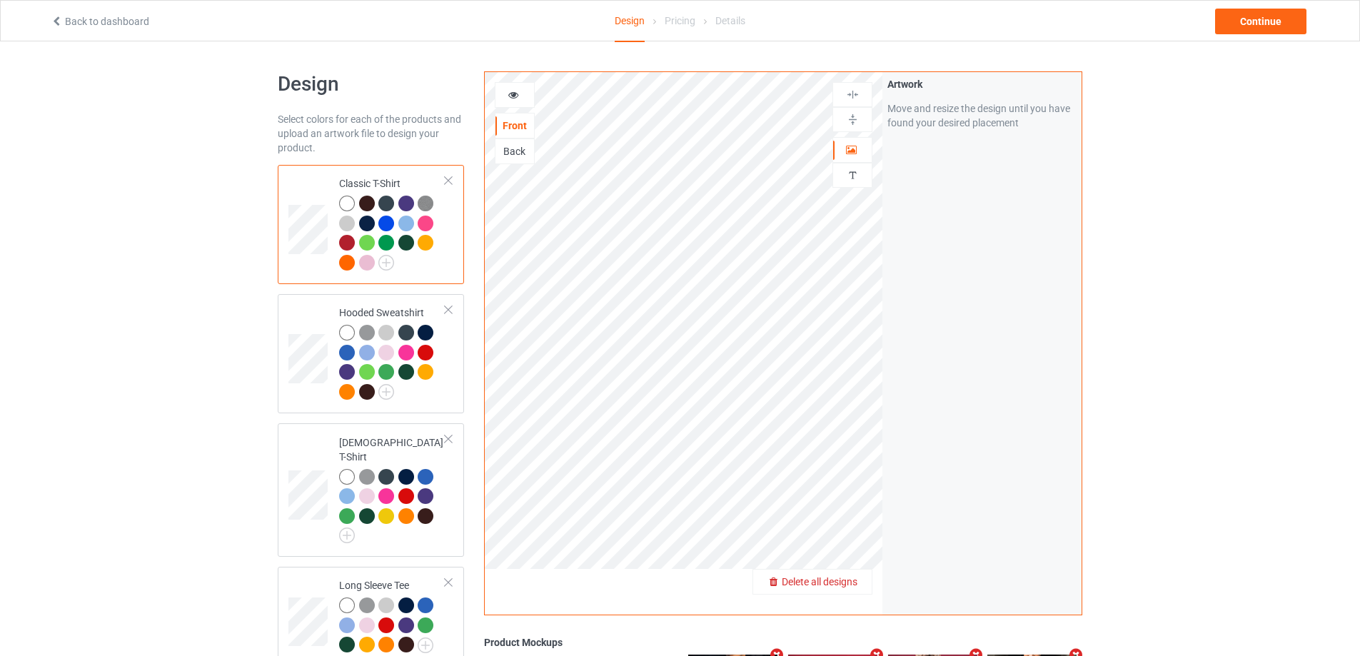
click at [854, 584] on span "Delete all designs" at bounding box center [820, 581] width 76 height 11
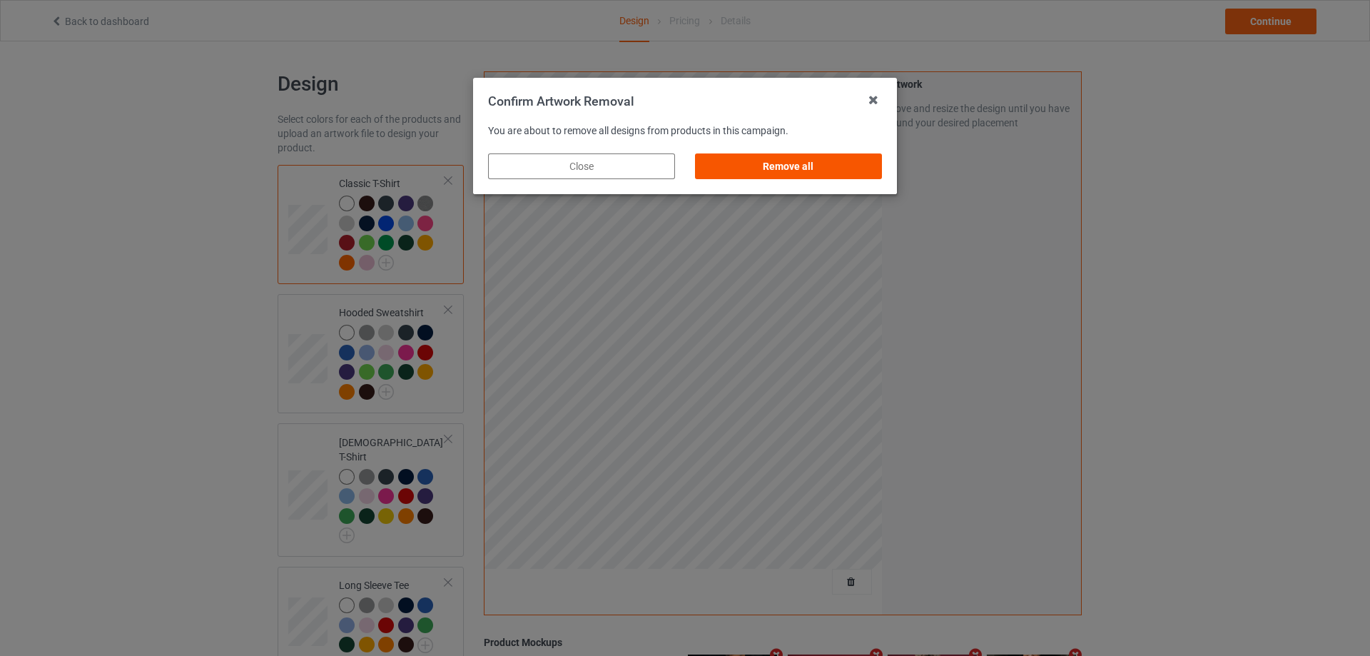
click at [829, 166] on div "Remove all" at bounding box center [788, 166] width 187 height 26
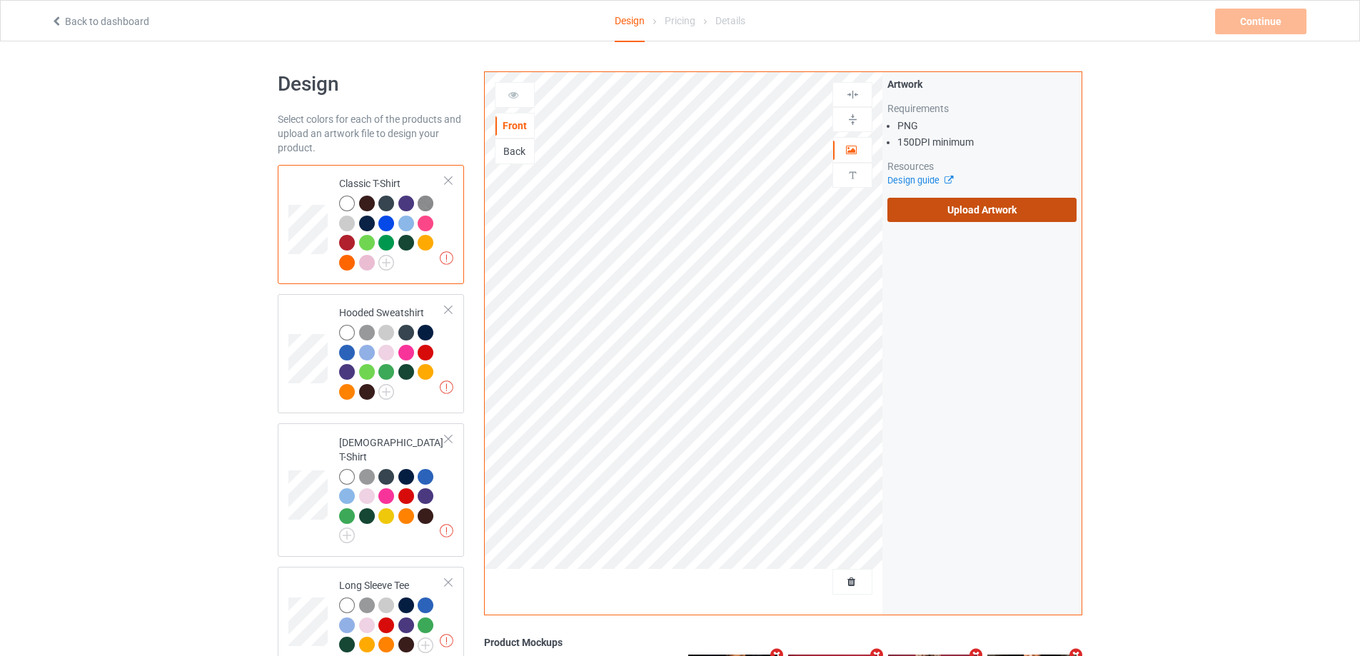
click at [966, 218] on label "Upload Artwork" at bounding box center [981, 210] width 189 height 24
click at [0, 0] on input "Upload Artwork" at bounding box center [0, 0] width 0 height 0
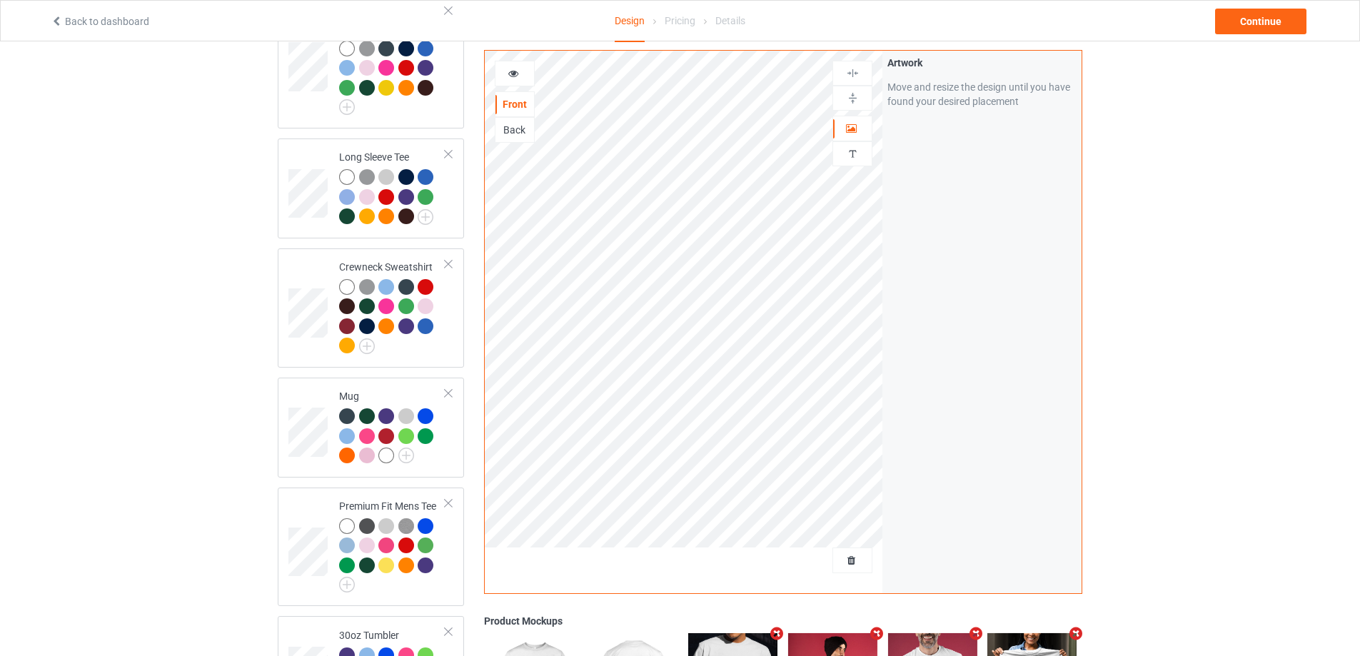
scroll to position [714, 0]
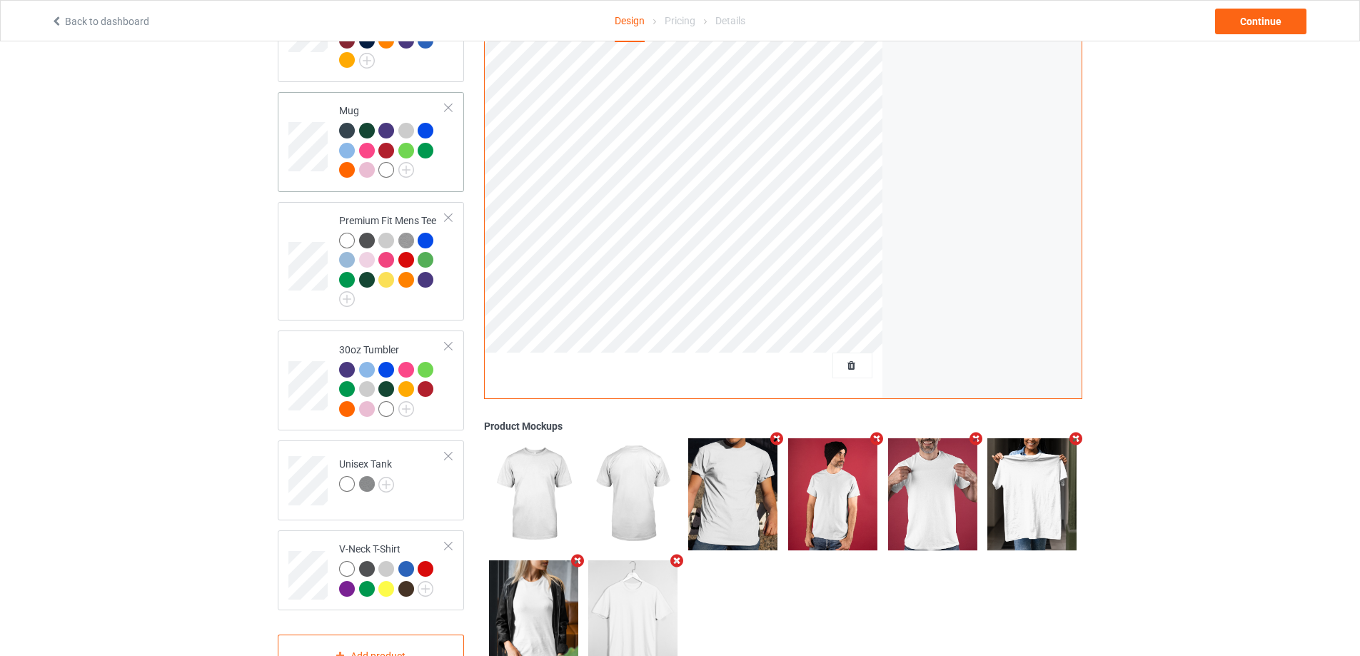
click at [425, 177] on div "Mug" at bounding box center [371, 142] width 186 height 100
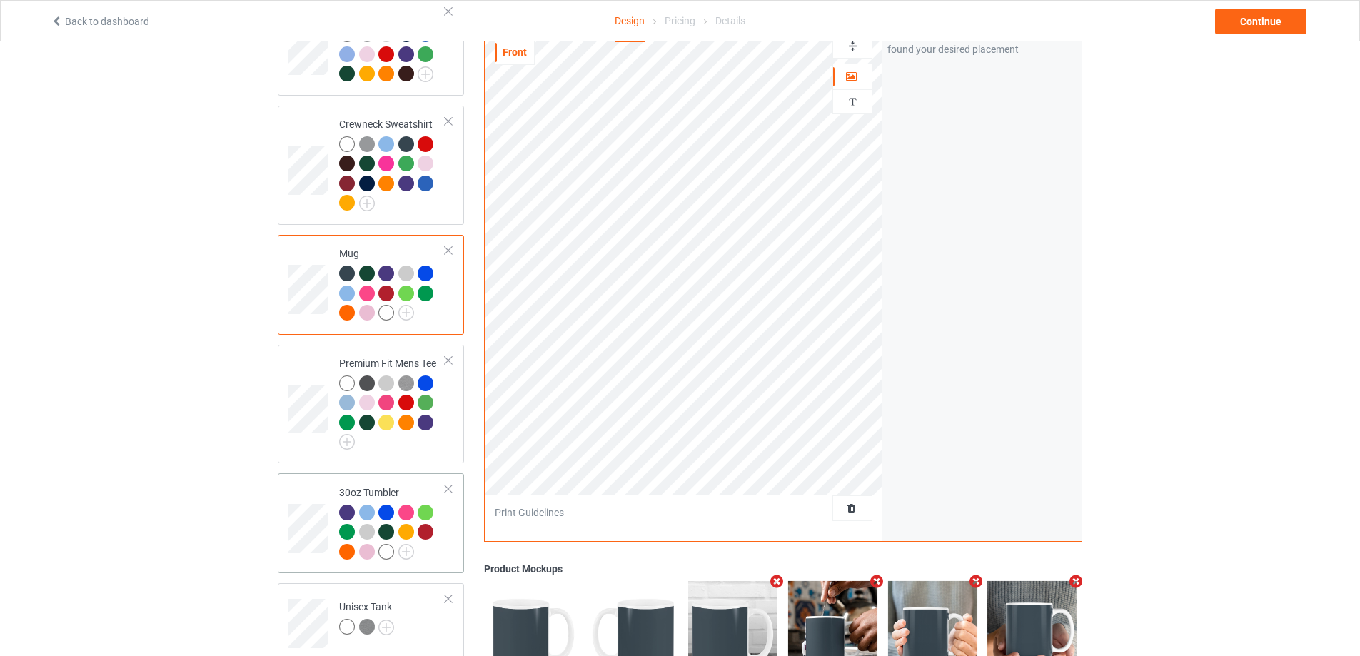
scroll to position [642, 0]
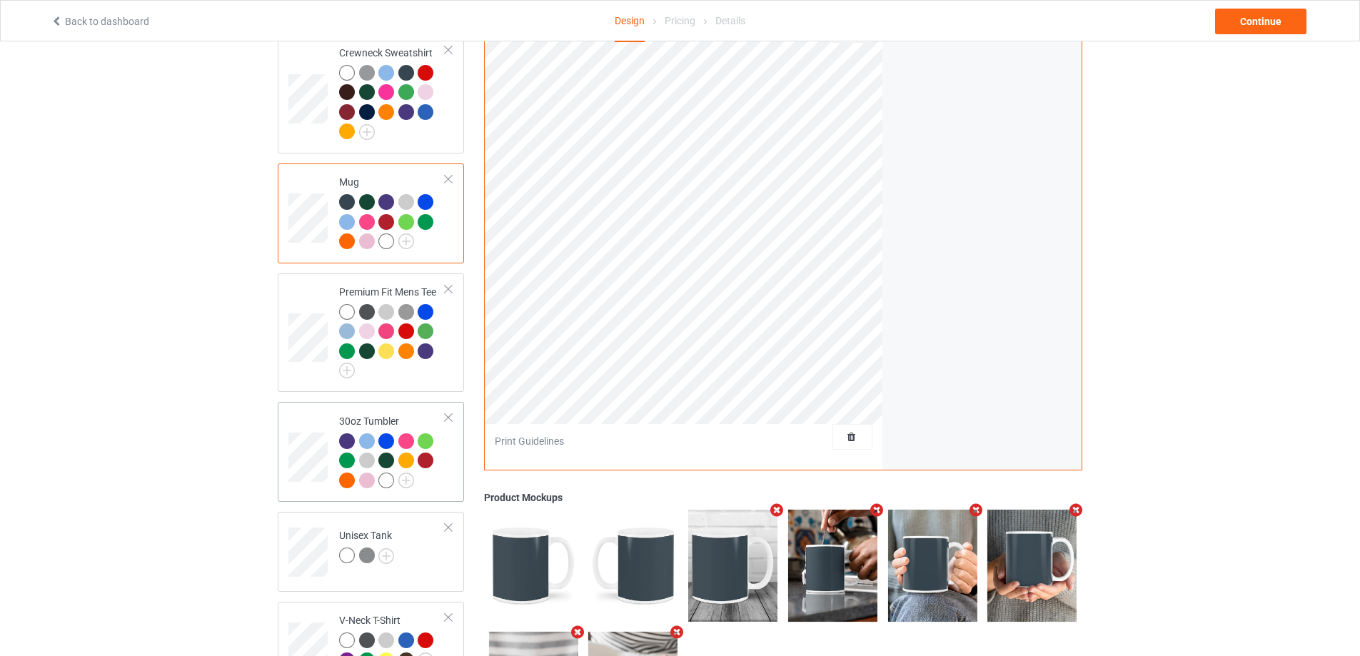
click at [438, 486] on td "30oz Tumbler" at bounding box center [392, 452] width 122 height 89
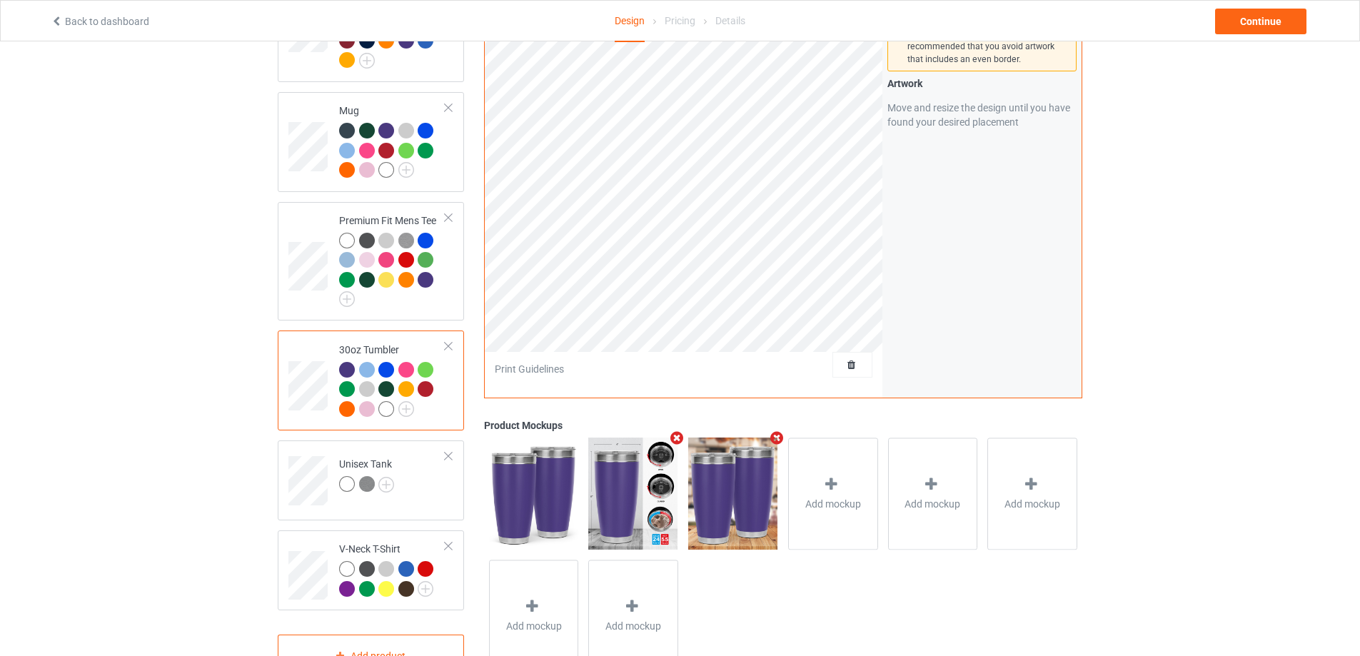
scroll to position [757, 0]
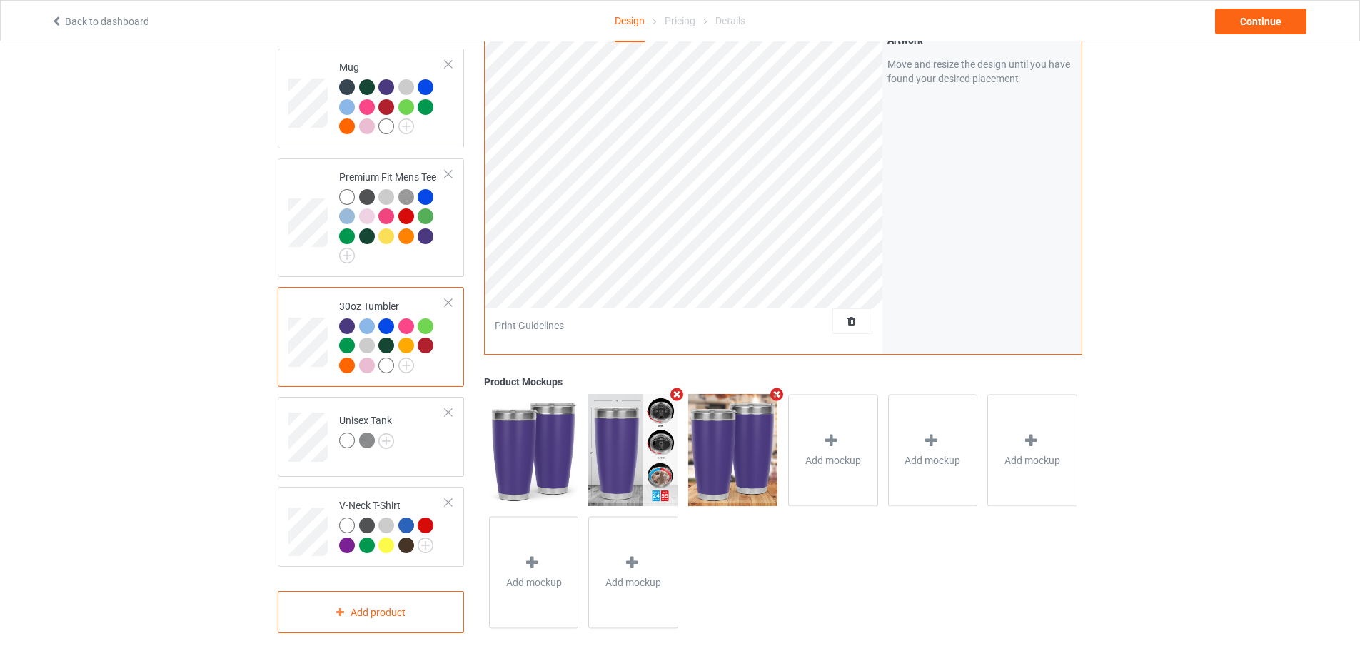
click at [1282, 36] on div "Back to dashboard Design Pricing Details Continue" at bounding box center [680, 21] width 1278 height 40
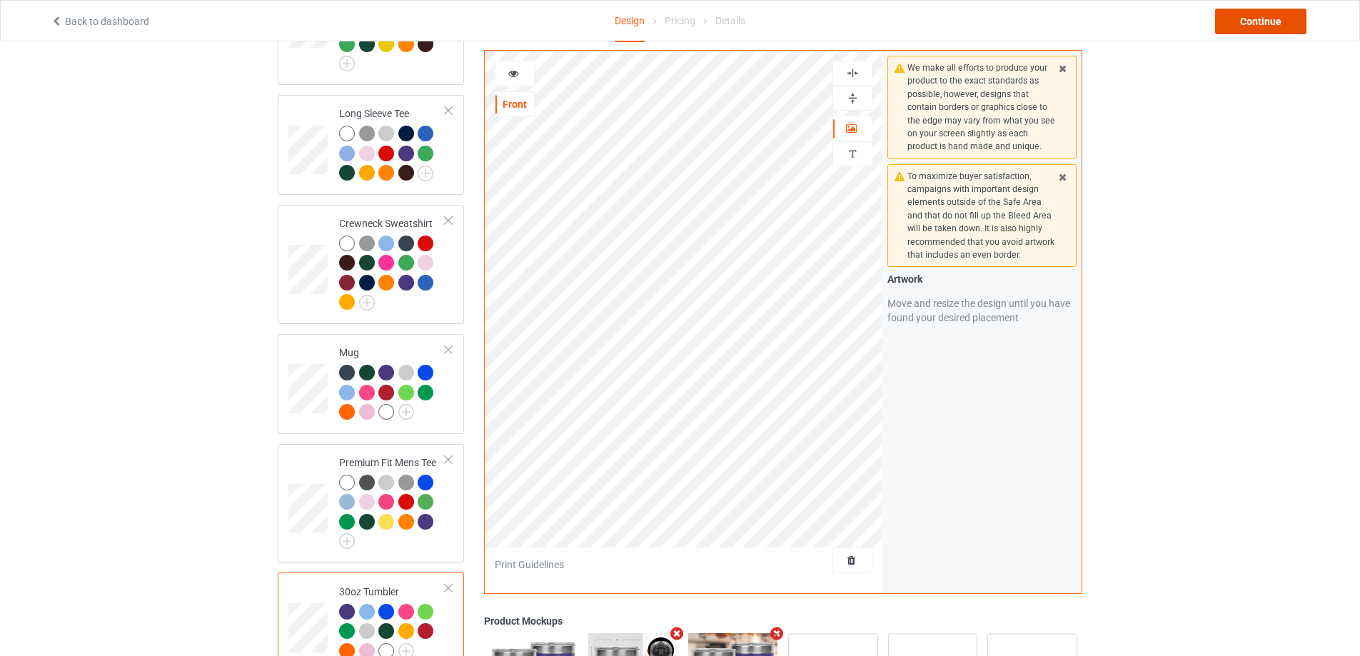
click at [1238, 21] on div "Continue" at bounding box center [1260, 22] width 91 height 26
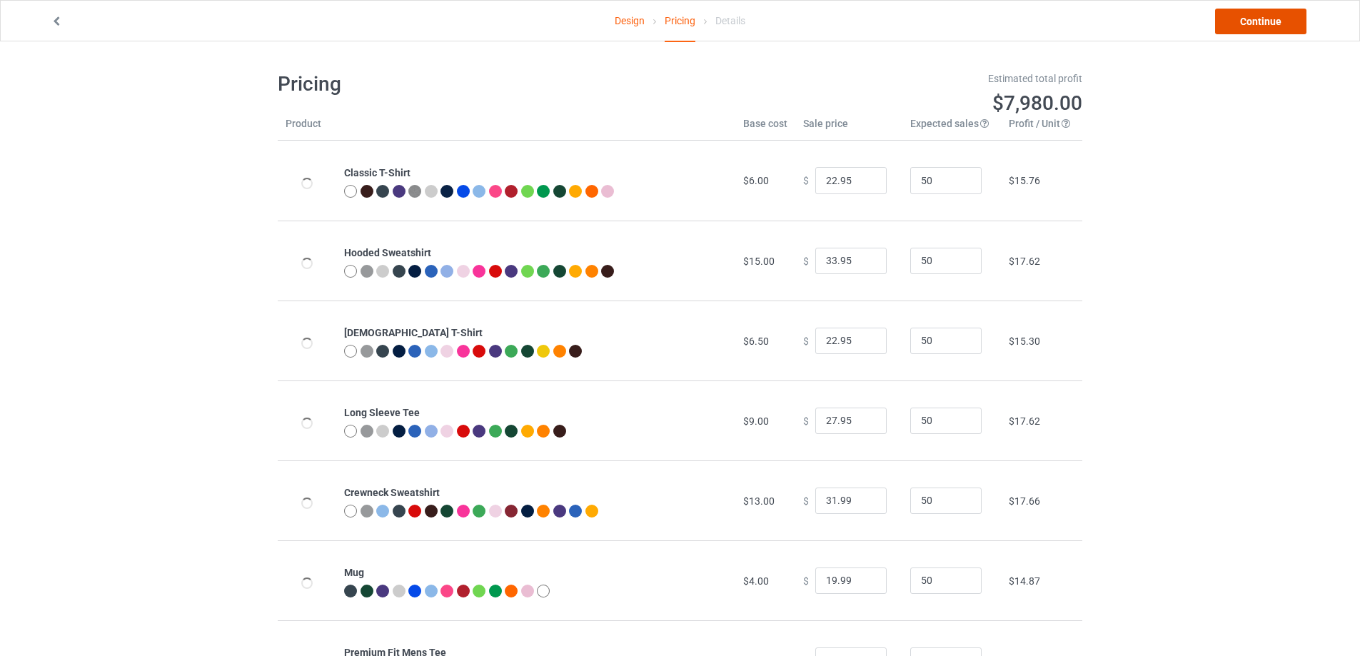
click at [1264, 25] on link "Continue" at bounding box center [1260, 22] width 91 height 26
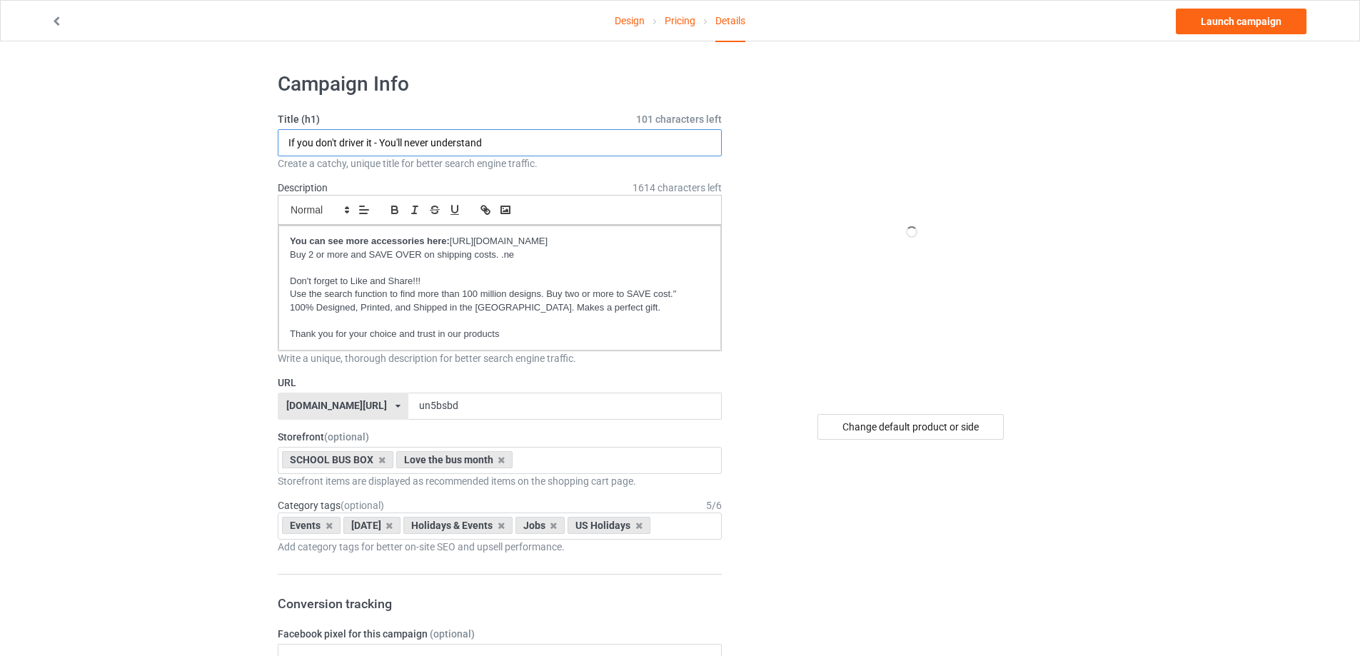
click at [487, 138] on input "If you don't driver it - You'll never understand" at bounding box center [500, 142] width 444 height 27
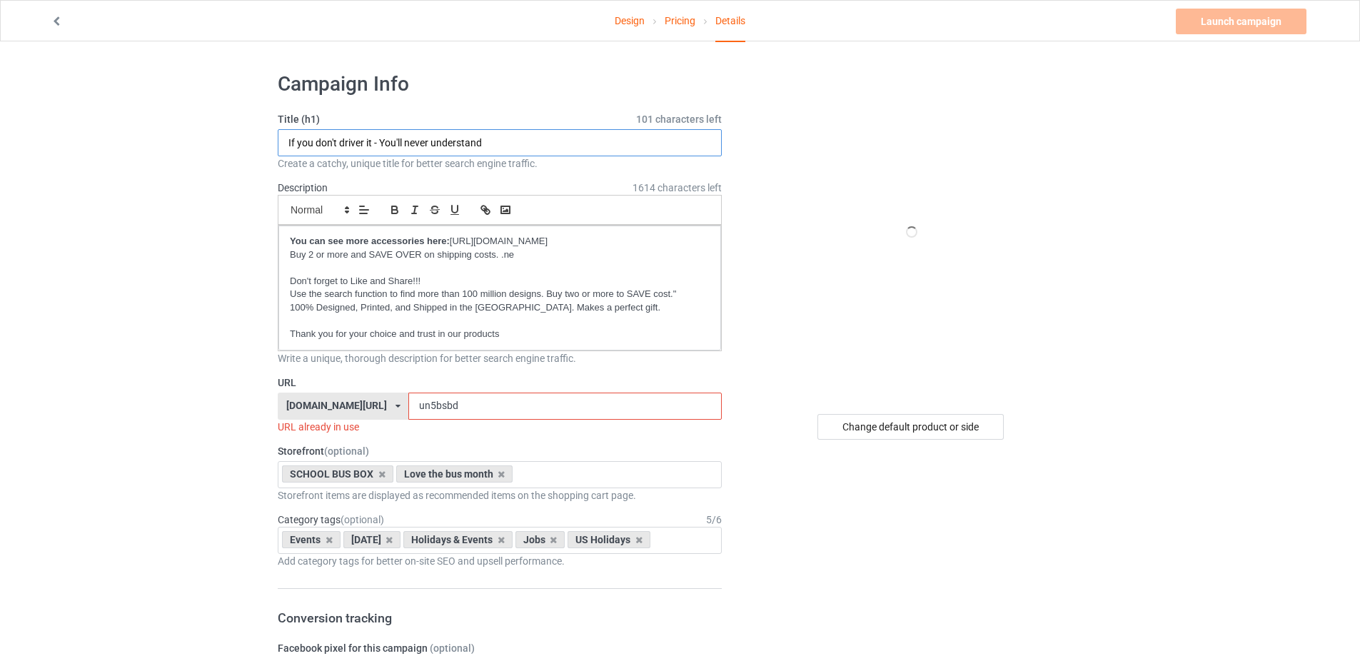
click at [487, 138] on input "If you don't driver it - You'll never understand" at bounding box center [500, 142] width 444 height 27
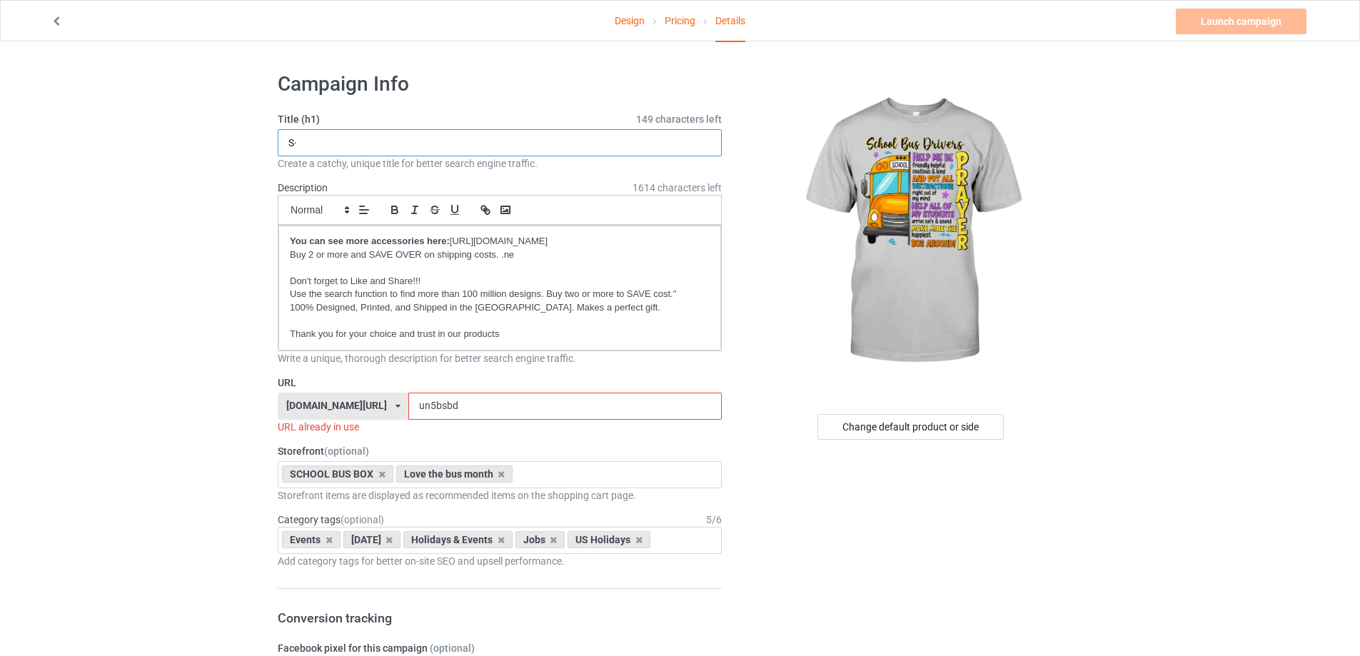
type input "S"
type input "School bus drivers prayer"
click at [470, 404] on input "un5bsbd" at bounding box center [564, 406] width 313 height 27
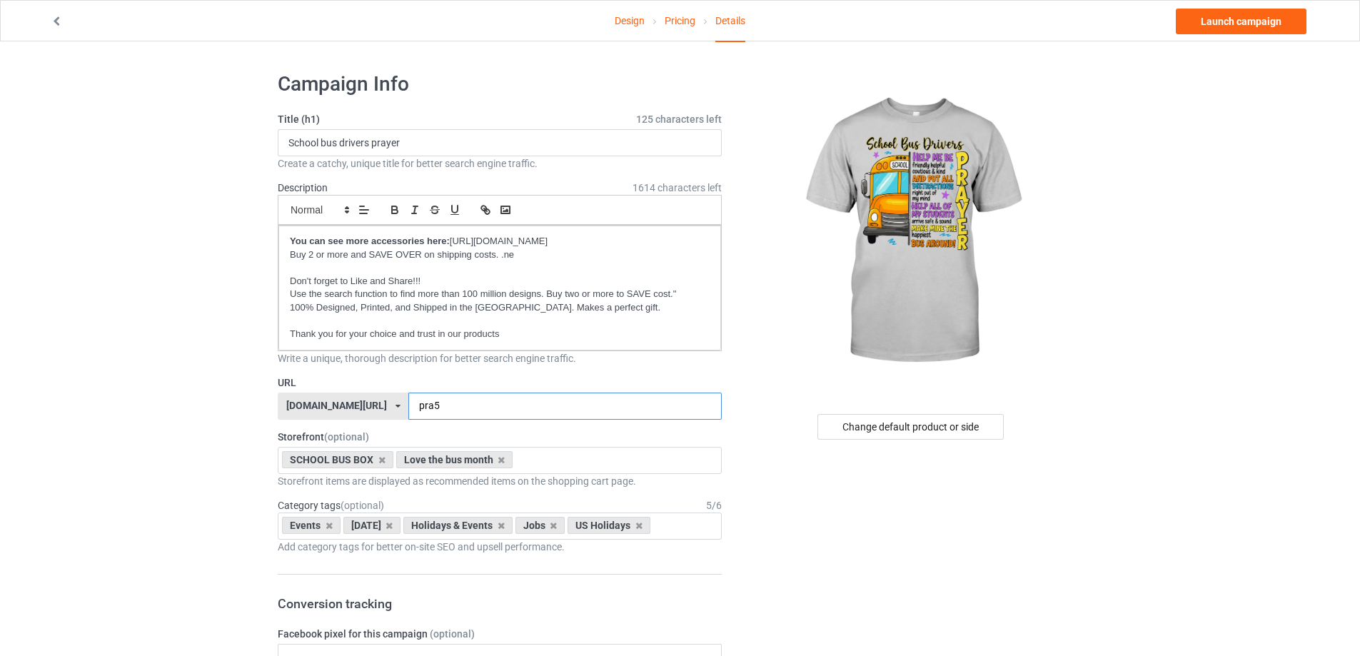
type input "pra5"
drag, startPoint x: 176, startPoint y: 486, endPoint x: 631, endPoint y: 520, distance: 455.9
click at [393, 524] on icon at bounding box center [388, 525] width 7 height 9
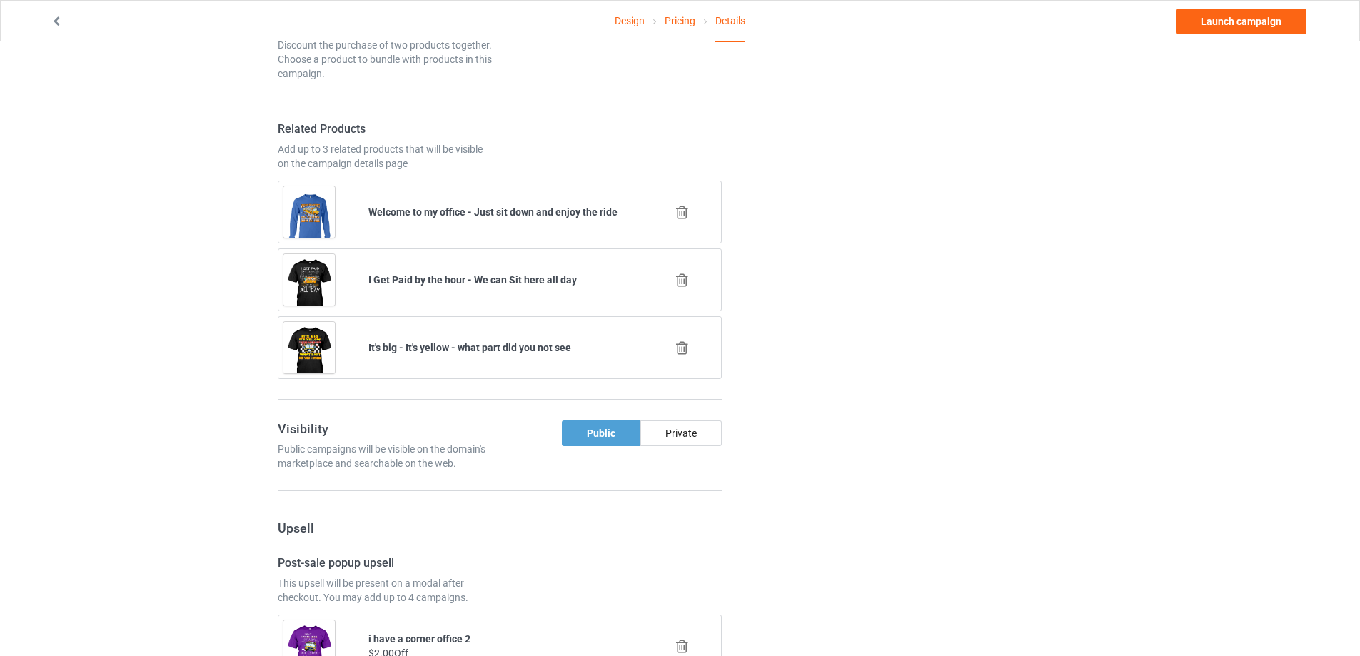
scroll to position [1285, 0]
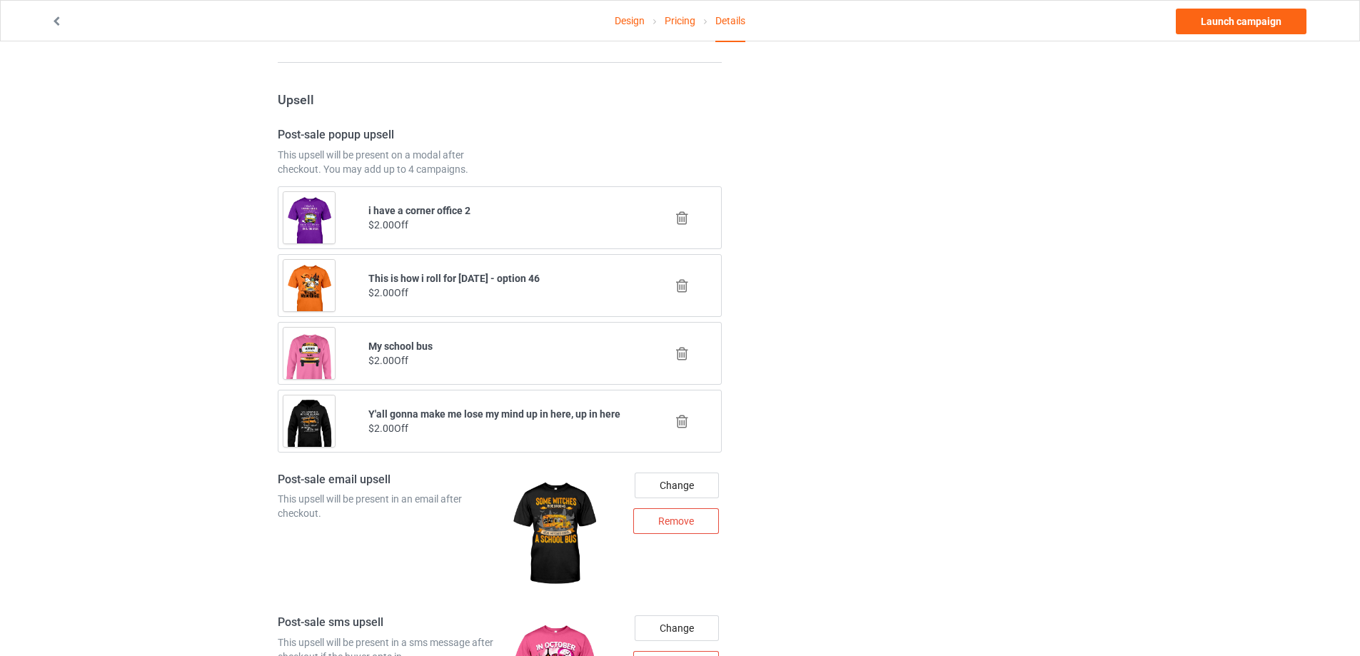
click at [689, 283] on icon at bounding box center [682, 285] width 18 height 15
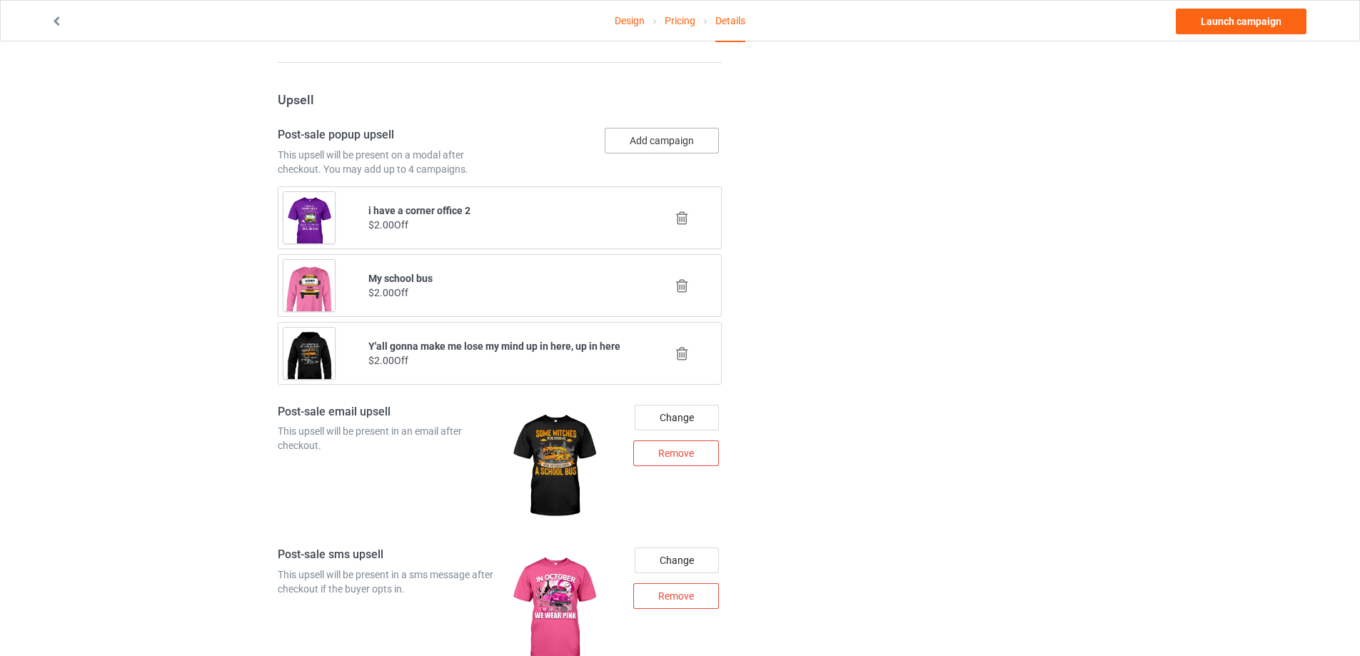
click at [677, 152] on button "Add campaign" at bounding box center [662, 141] width 114 height 26
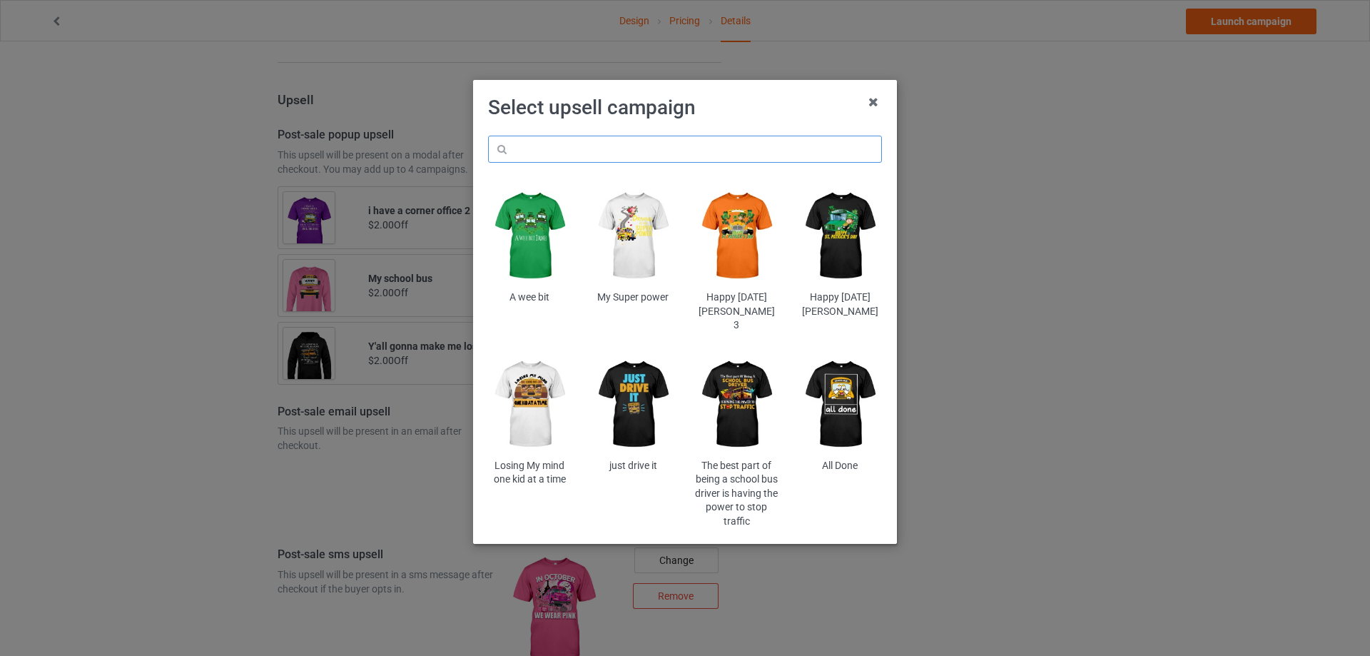
click at [627, 158] on input "text" at bounding box center [685, 149] width 394 height 27
paste input "un5bsbd"
type input "un5bsbd"
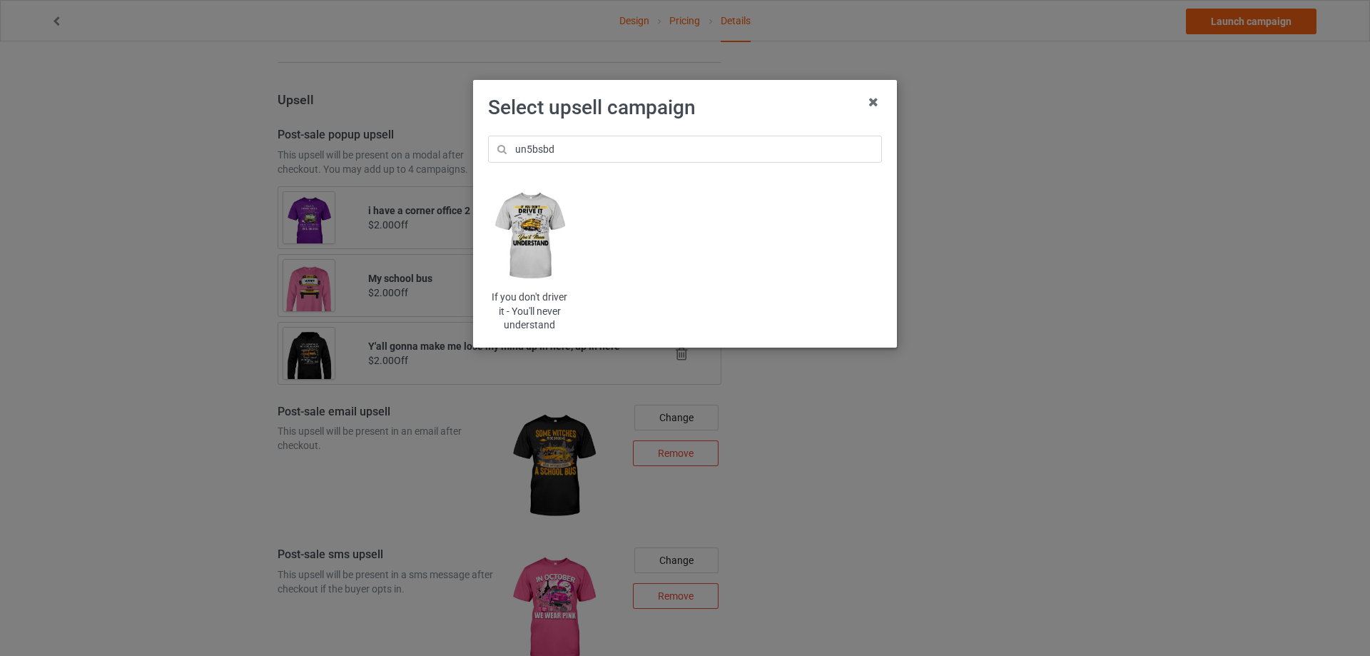
click at [519, 226] on img at bounding box center [530, 236] width 84 height 104
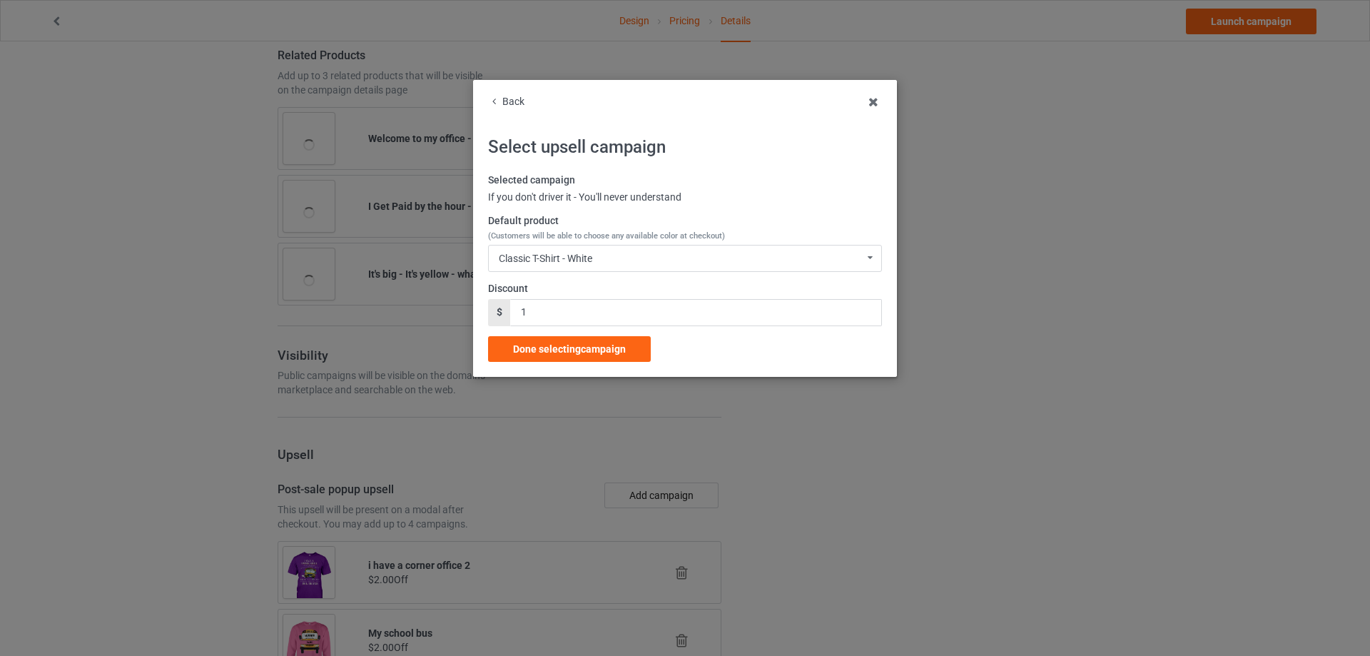
scroll to position [1285, 0]
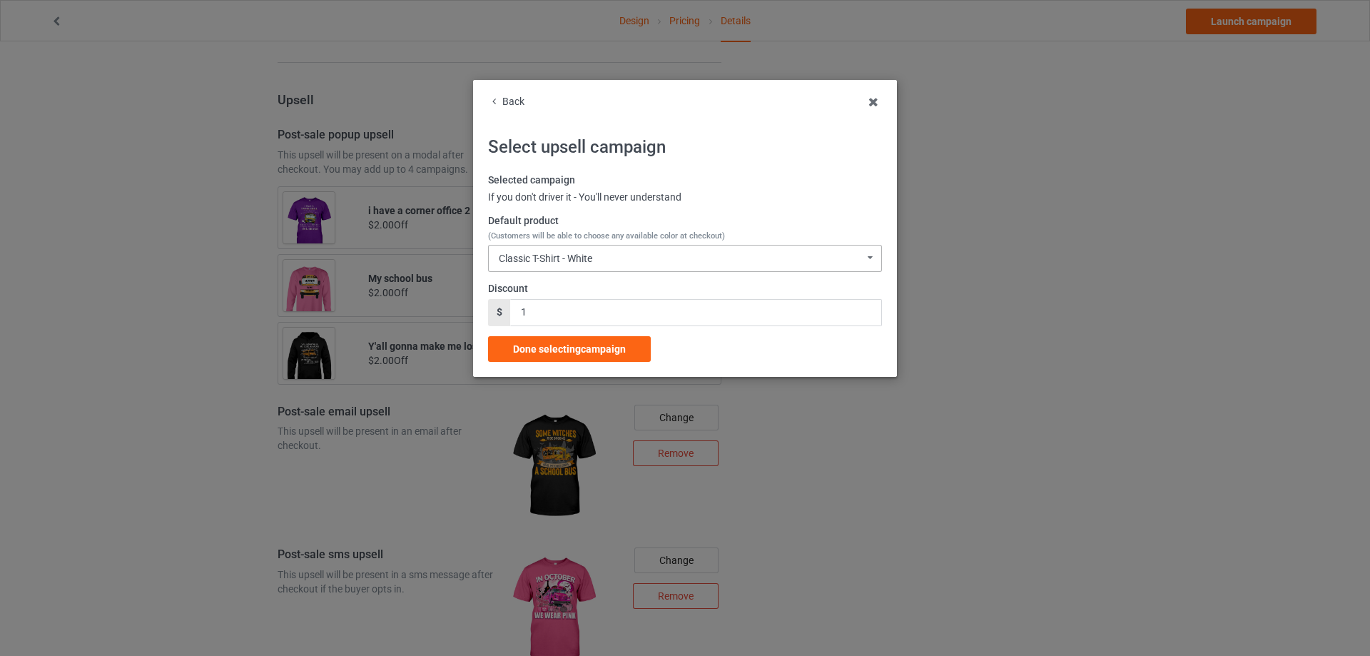
click at [544, 256] on div "Classic T-Shirt - White" at bounding box center [545, 258] width 93 height 10
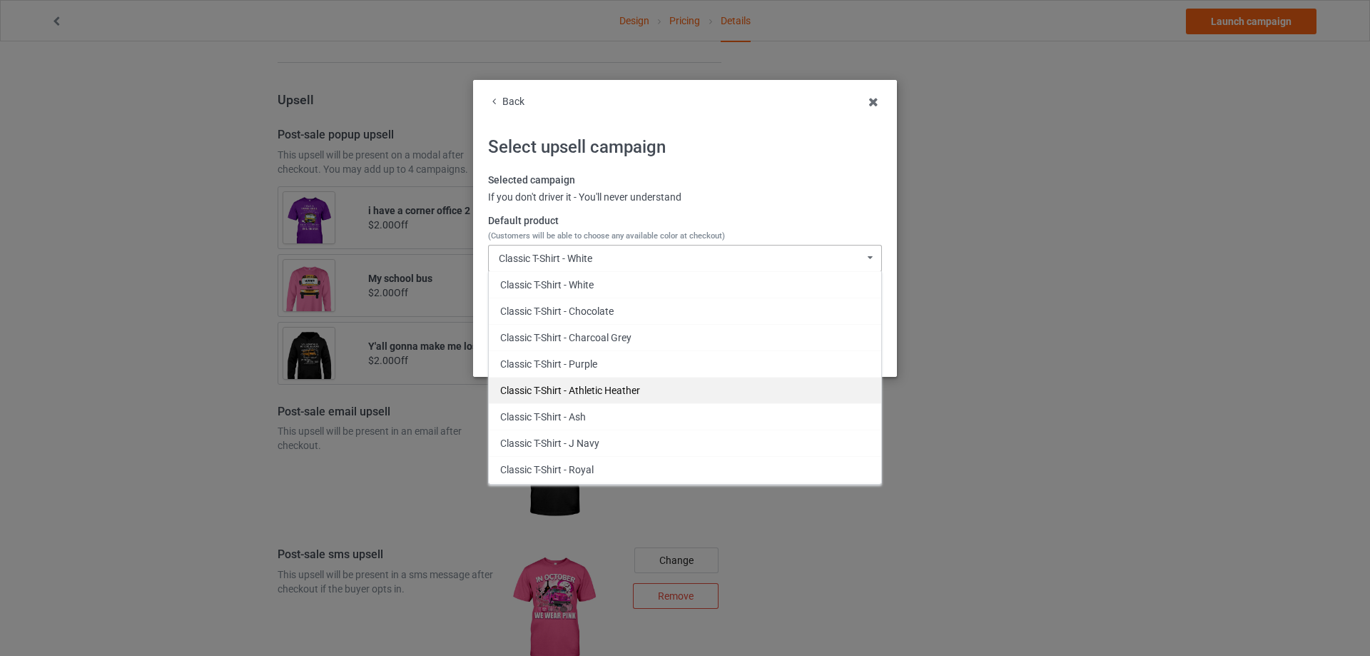
drag, startPoint x: 577, startPoint y: 386, endPoint x: 557, endPoint y: 371, distance: 25.0
click at [576, 386] on div "Classic T-Shirt - Athletic Heather" at bounding box center [685, 390] width 393 height 26
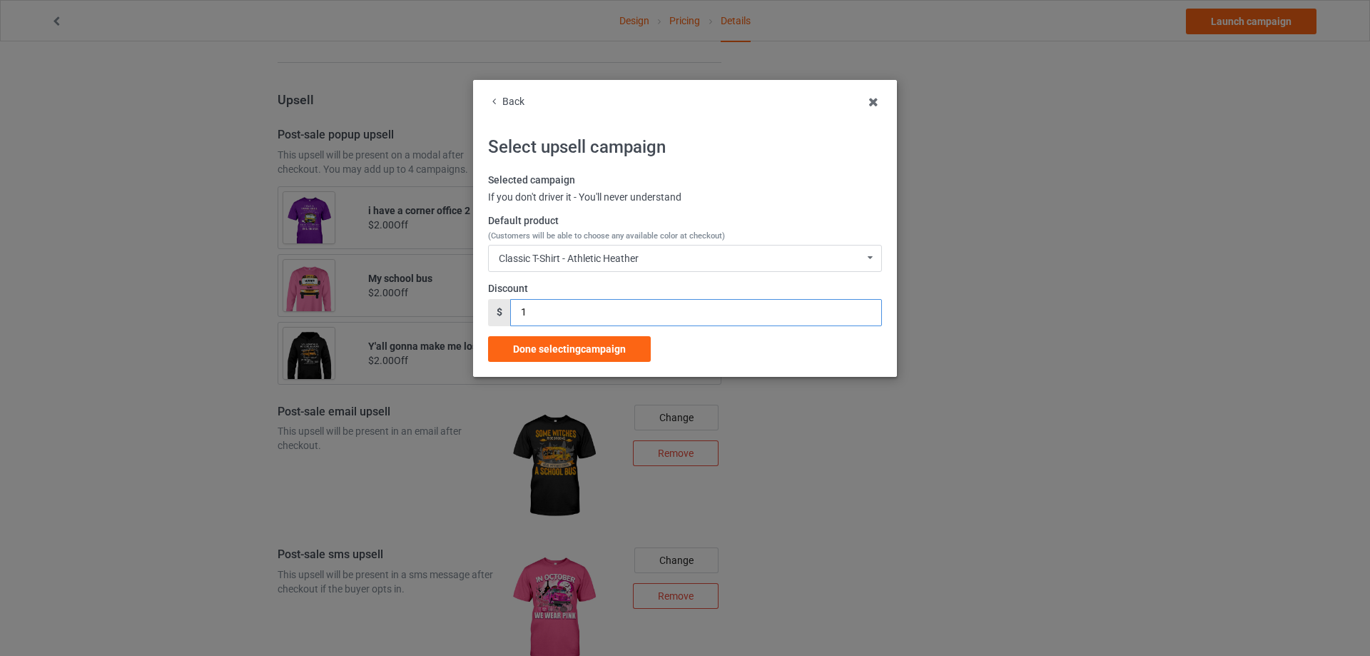
drag, startPoint x: 532, startPoint y: 307, endPoint x: 494, endPoint y: 316, distance: 39.6
click at [494, 316] on div "$ 1" at bounding box center [685, 312] width 394 height 27
type input "2"
click at [555, 350] on span "Done selecting campaign" at bounding box center [569, 348] width 113 height 11
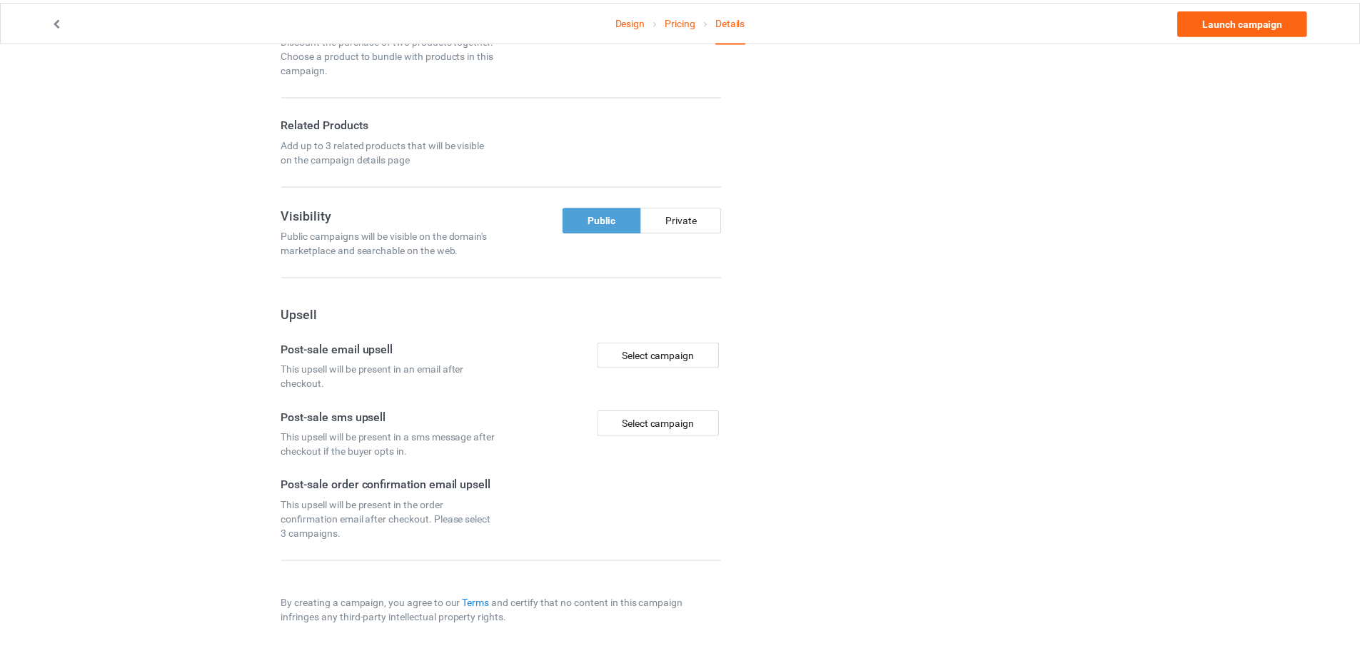
scroll to position [861, 0]
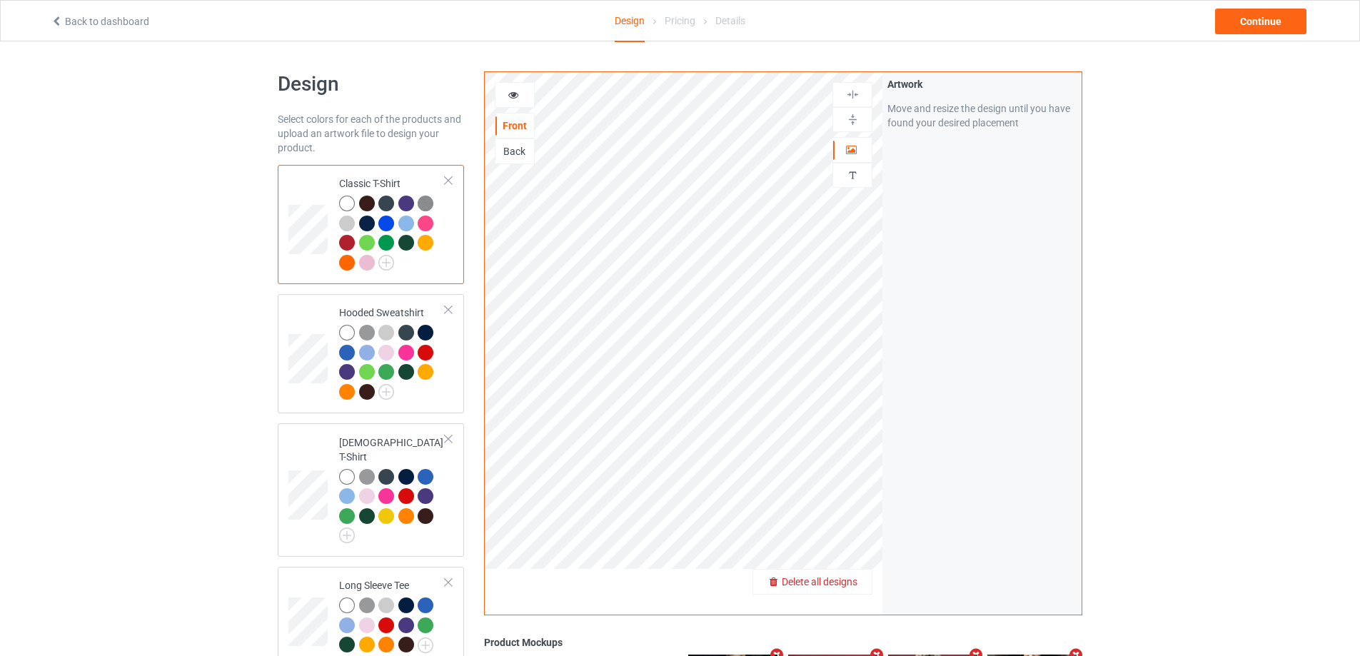
click at [843, 577] on span "Delete all designs" at bounding box center [820, 581] width 76 height 11
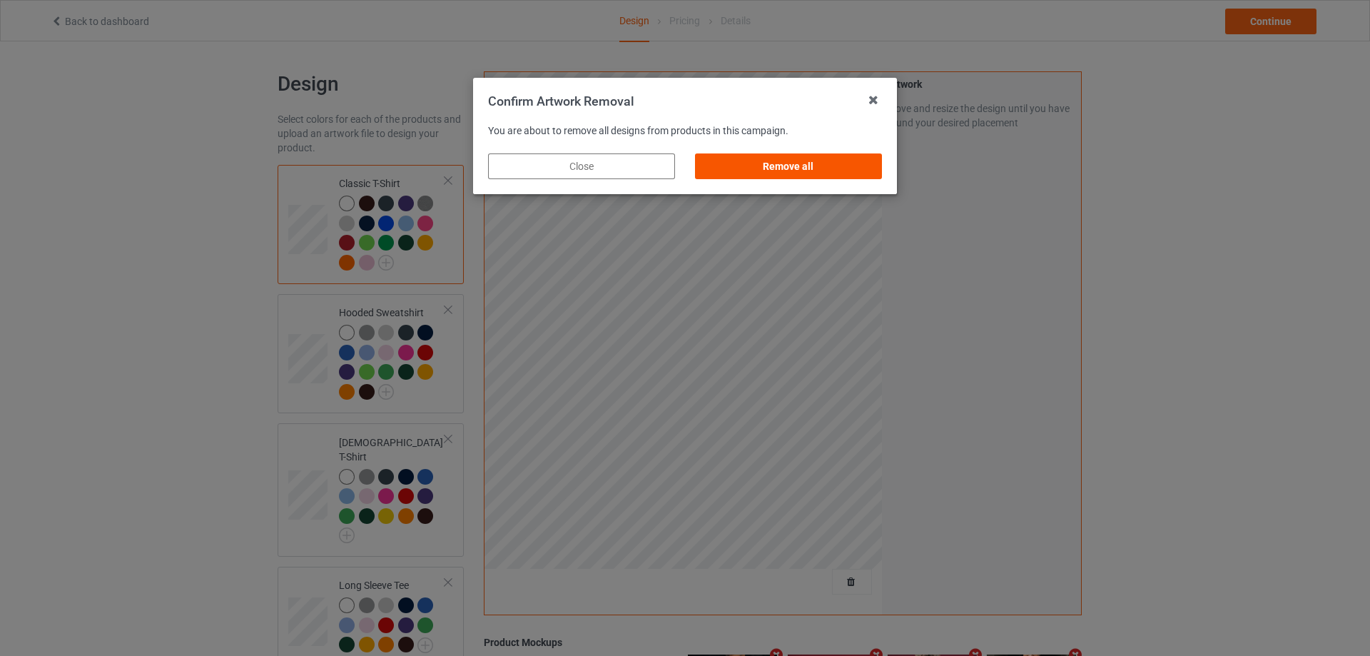
click at [804, 163] on div "Remove all" at bounding box center [788, 166] width 187 height 26
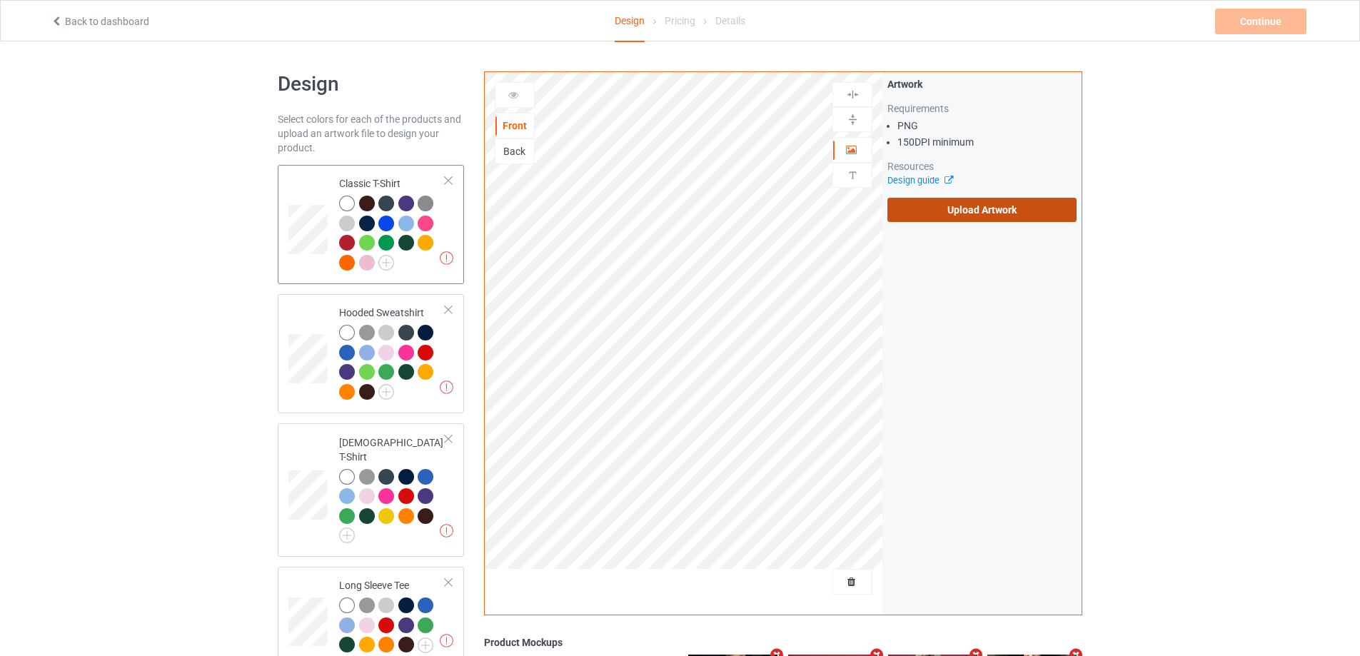
click at [921, 198] on label "Upload Artwork" at bounding box center [981, 210] width 189 height 24
click at [0, 0] on input "Upload Artwork" at bounding box center [0, 0] width 0 height 0
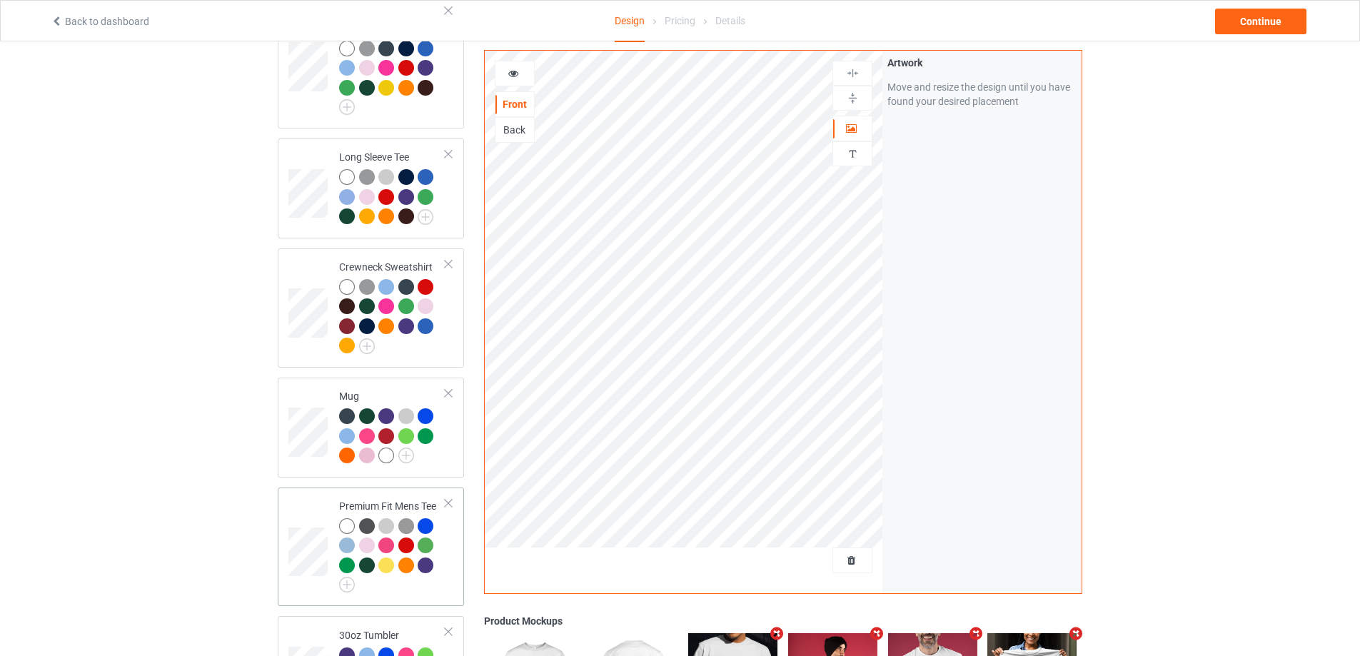
scroll to position [571, 0]
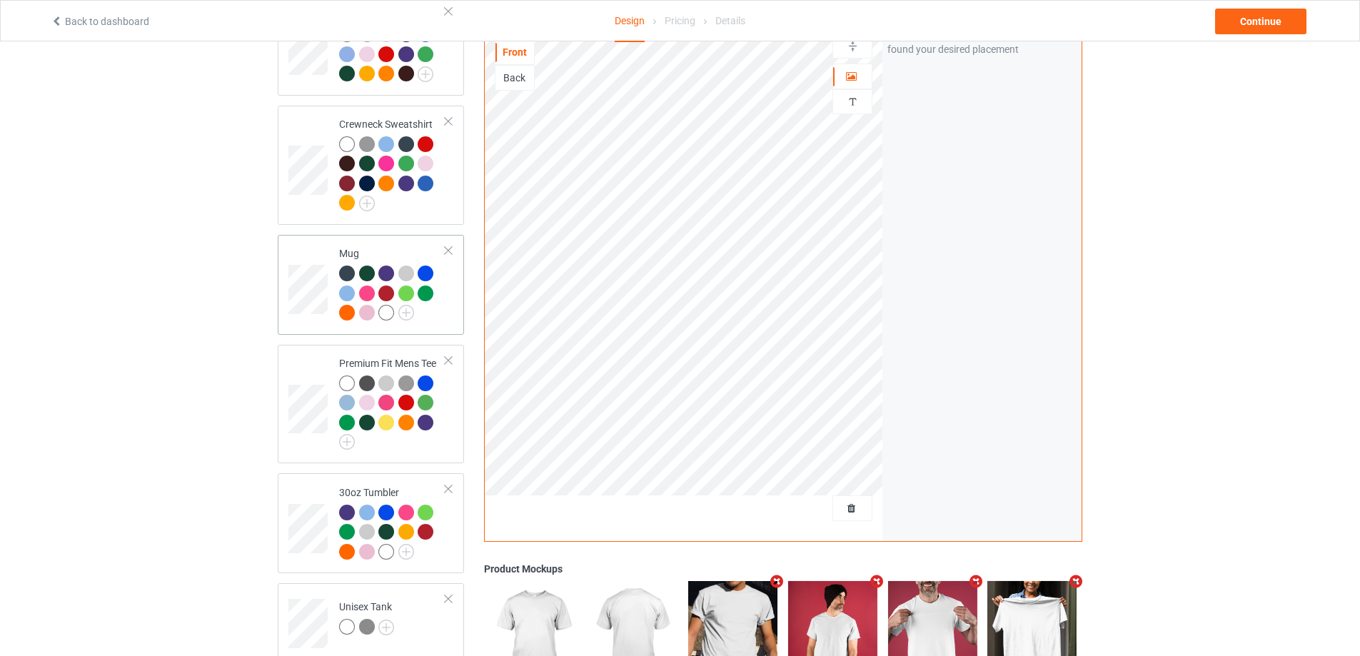
click at [450, 317] on td "Mug" at bounding box center [392, 285] width 122 height 89
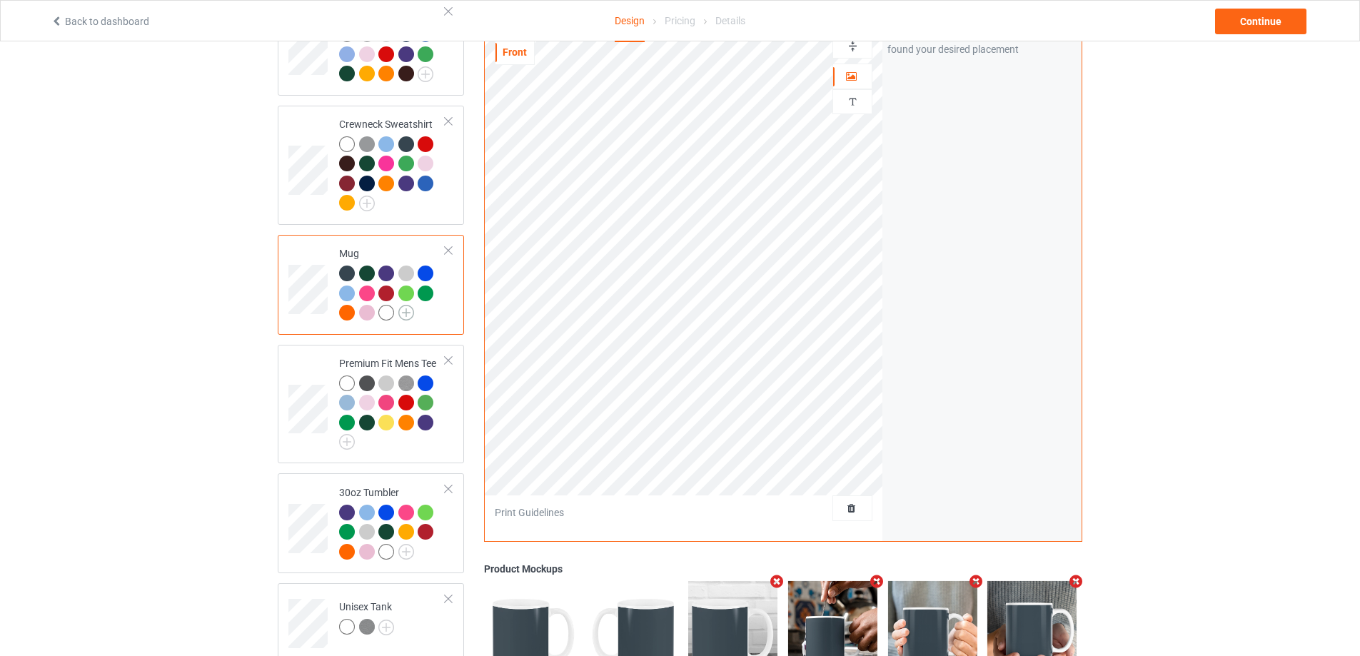
click at [408, 305] on img at bounding box center [406, 313] width 16 height 16
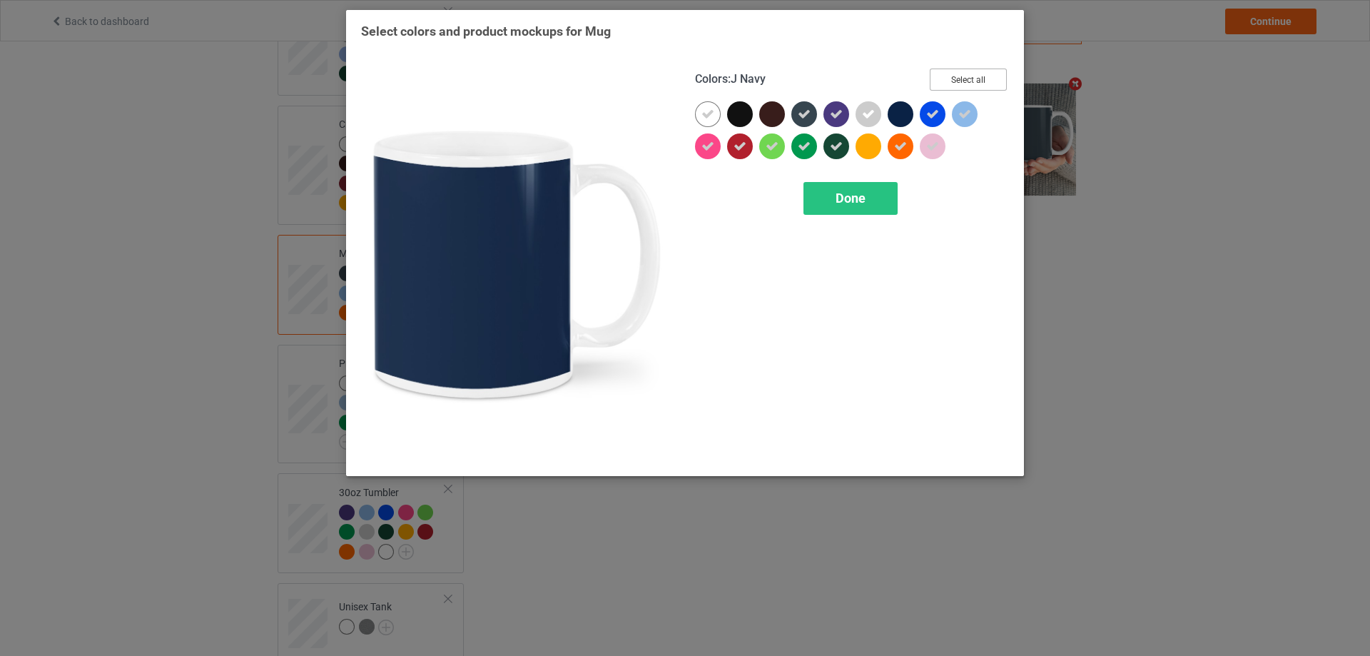
click at [961, 69] on button "Select all" at bounding box center [968, 80] width 77 height 22
click at [959, 77] on button "Reset to Default" at bounding box center [955, 80] width 103 height 22
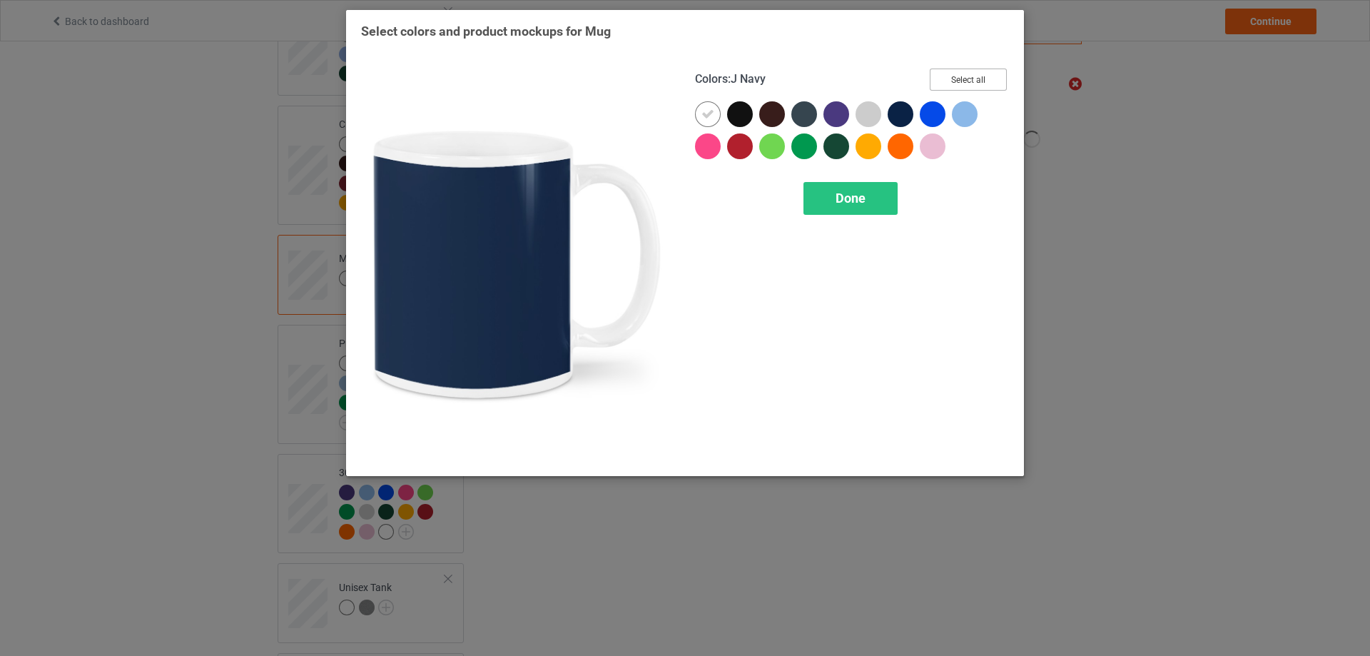
click at [959, 77] on button "Select all" at bounding box center [968, 80] width 77 height 22
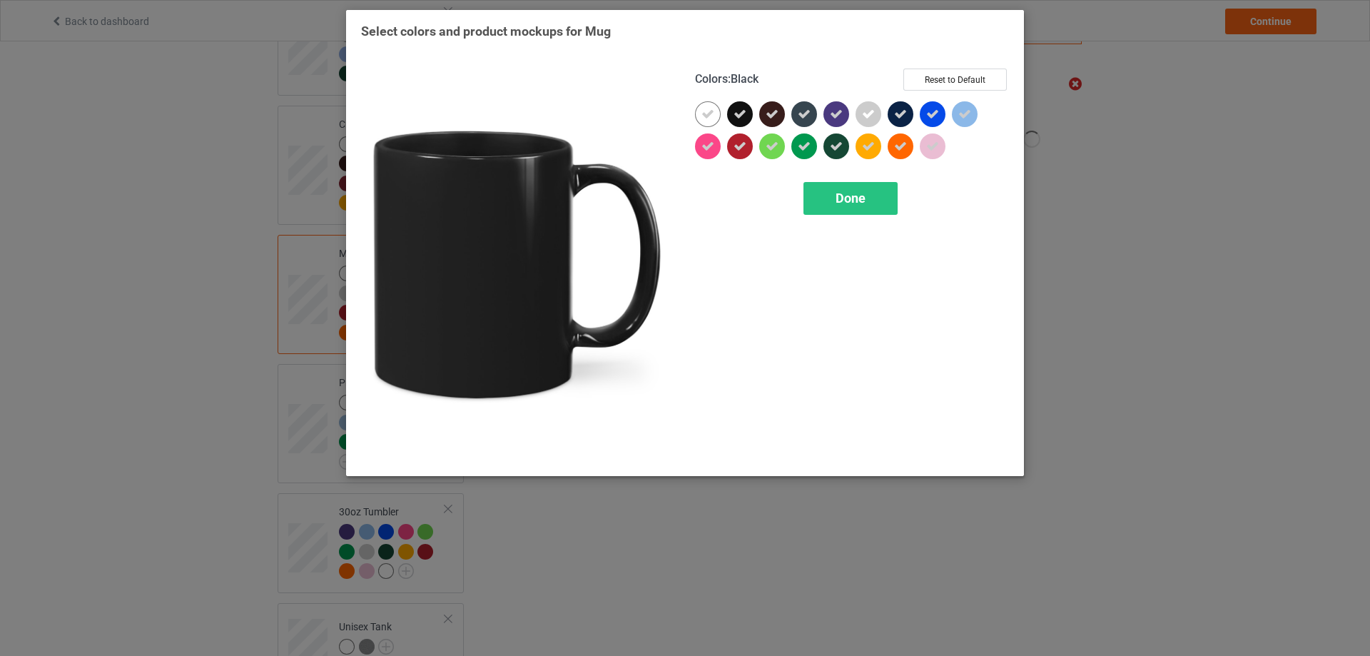
click at [744, 113] on icon at bounding box center [740, 114] width 13 height 13
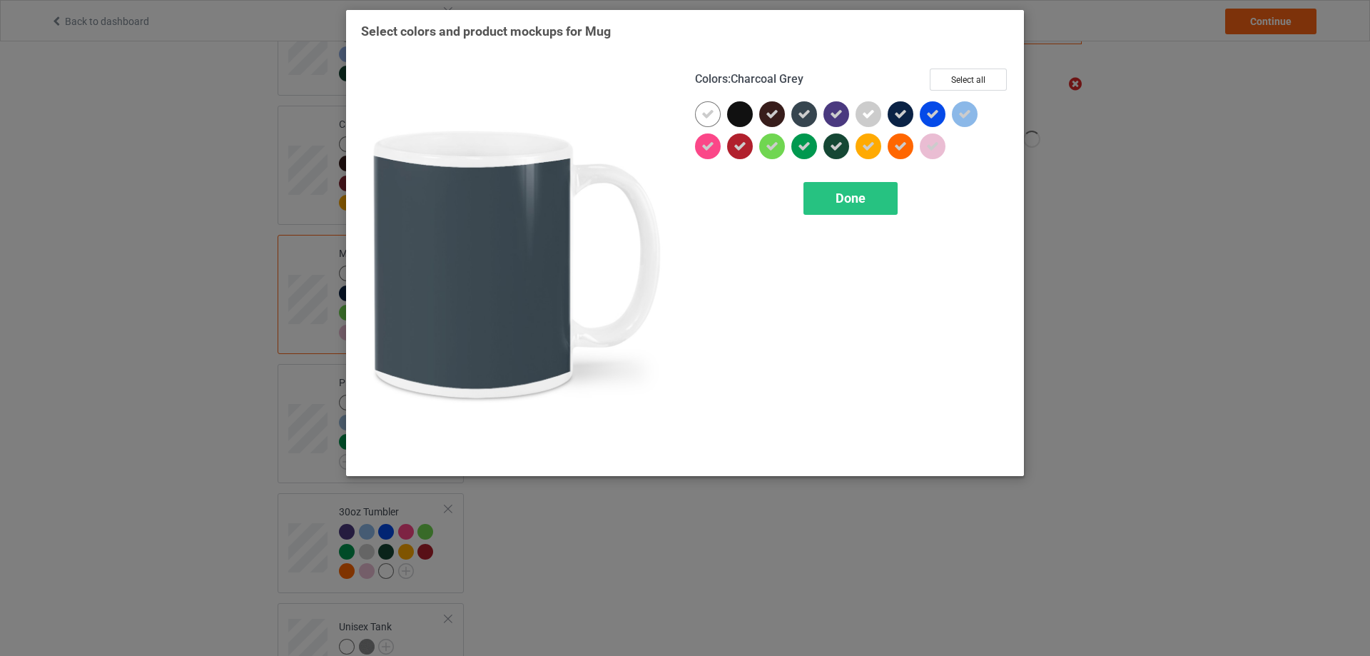
click at [802, 117] on icon at bounding box center [804, 114] width 13 height 13
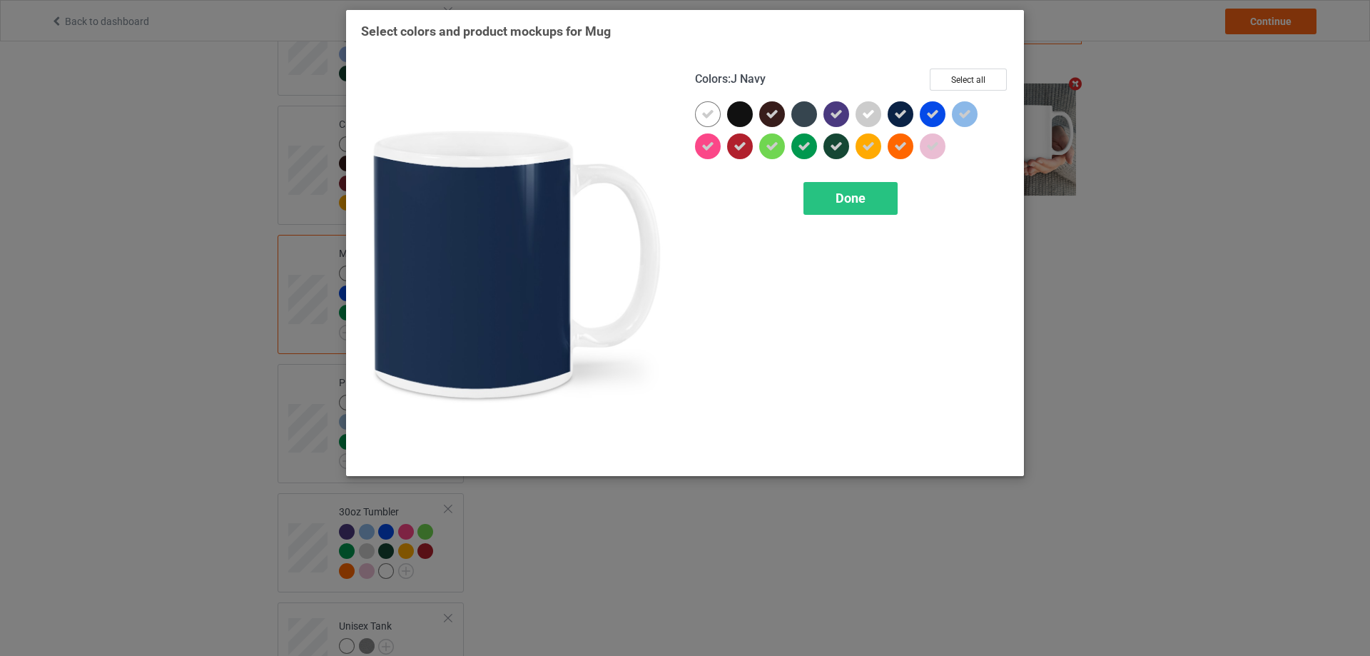
click at [903, 114] on icon at bounding box center [900, 114] width 13 height 13
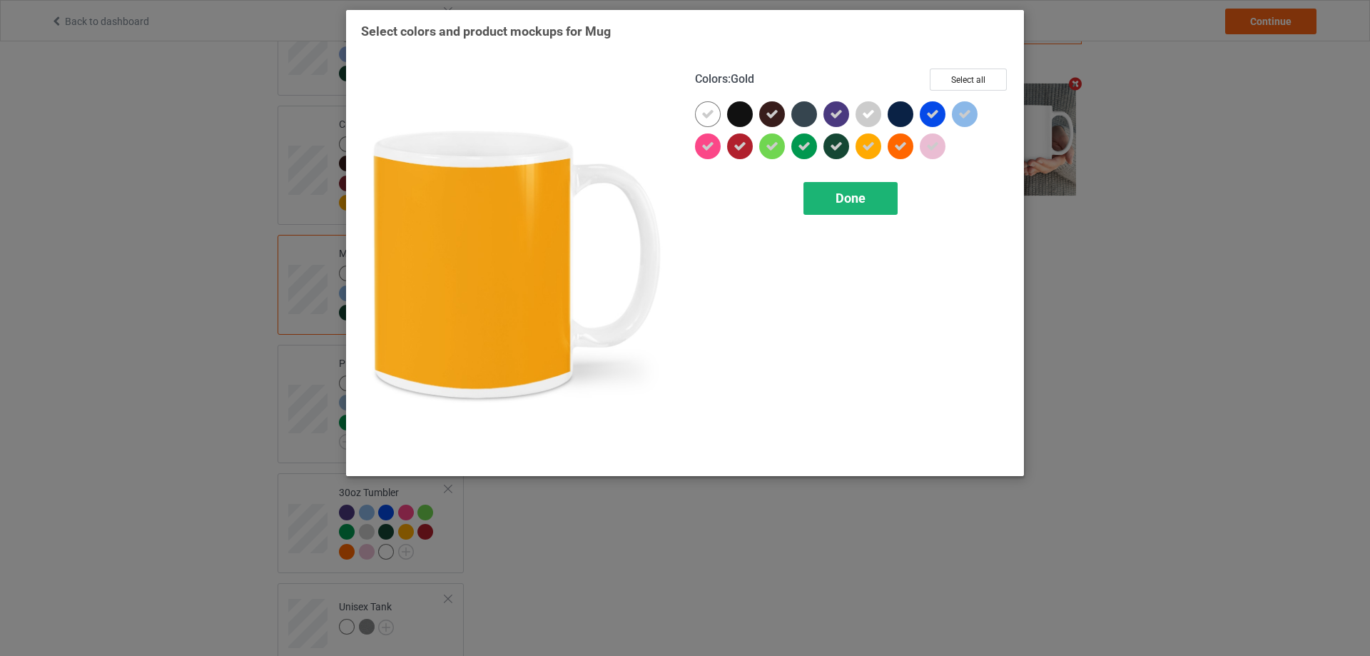
click at [842, 197] on span "Done" at bounding box center [851, 198] width 30 height 15
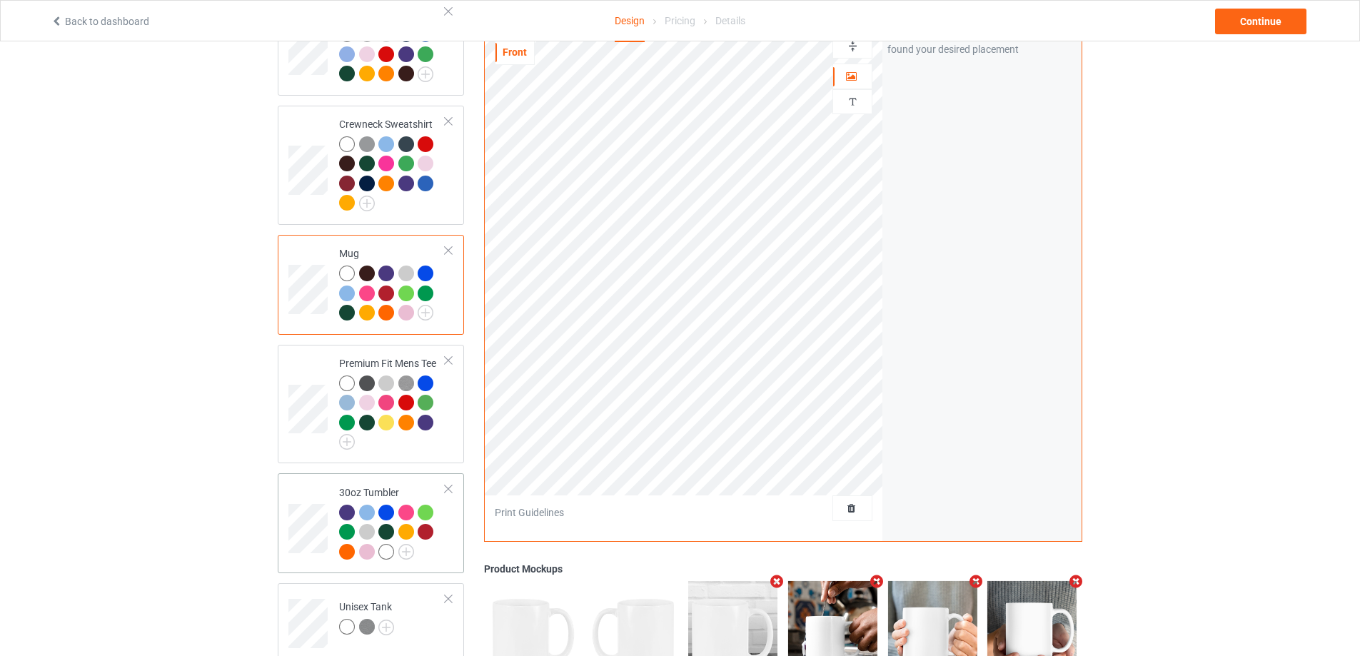
click at [448, 555] on td "30oz Tumbler" at bounding box center [392, 523] width 122 height 89
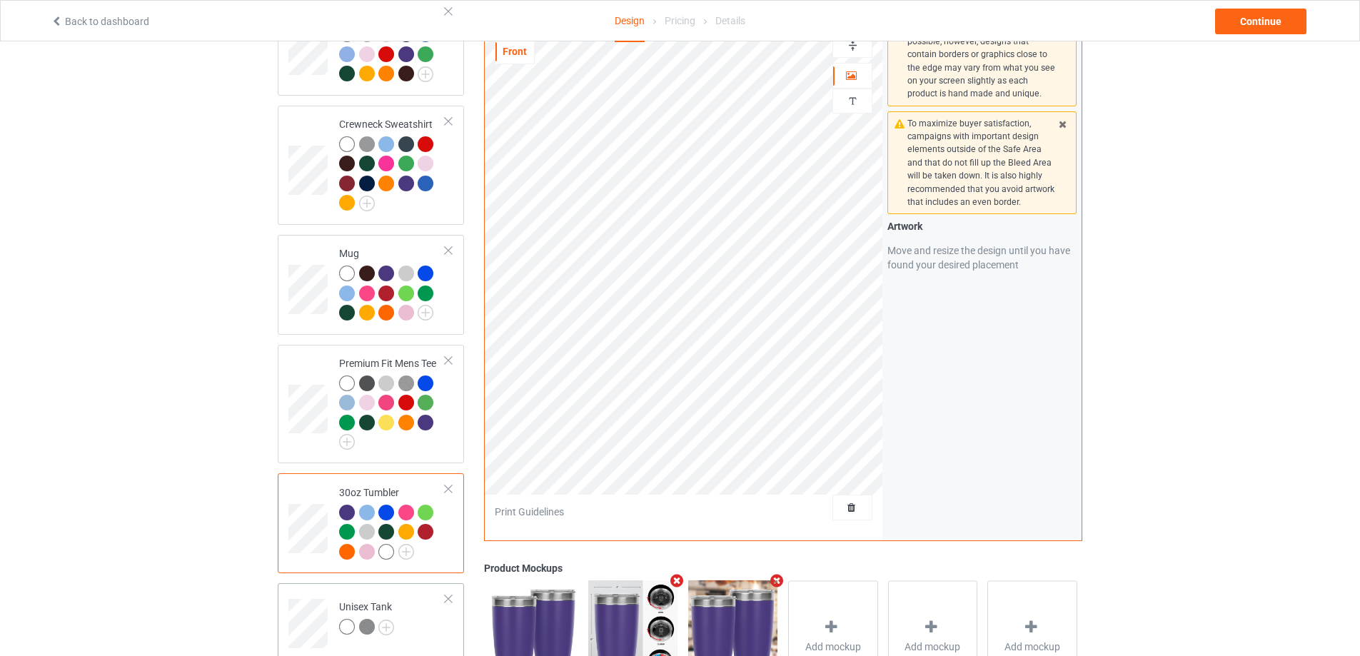
scroll to position [757, 0]
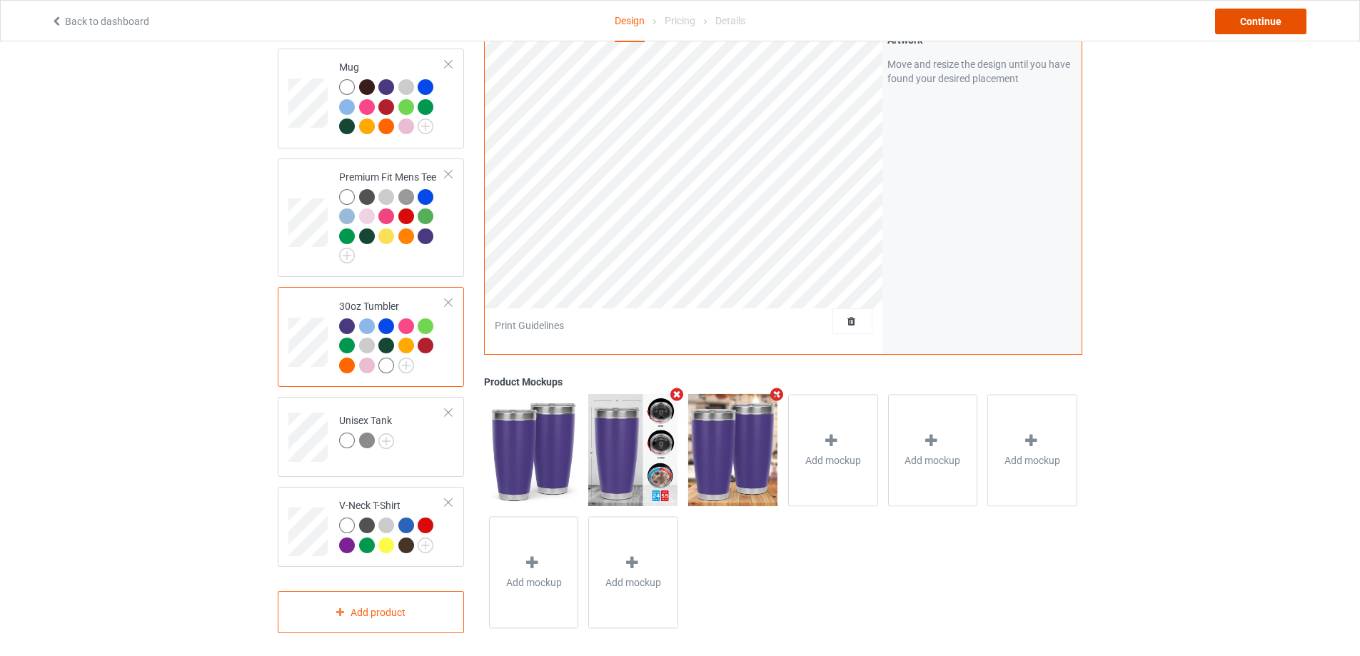
click at [1248, 18] on div "Continue" at bounding box center [1260, 22] width 91 height 26
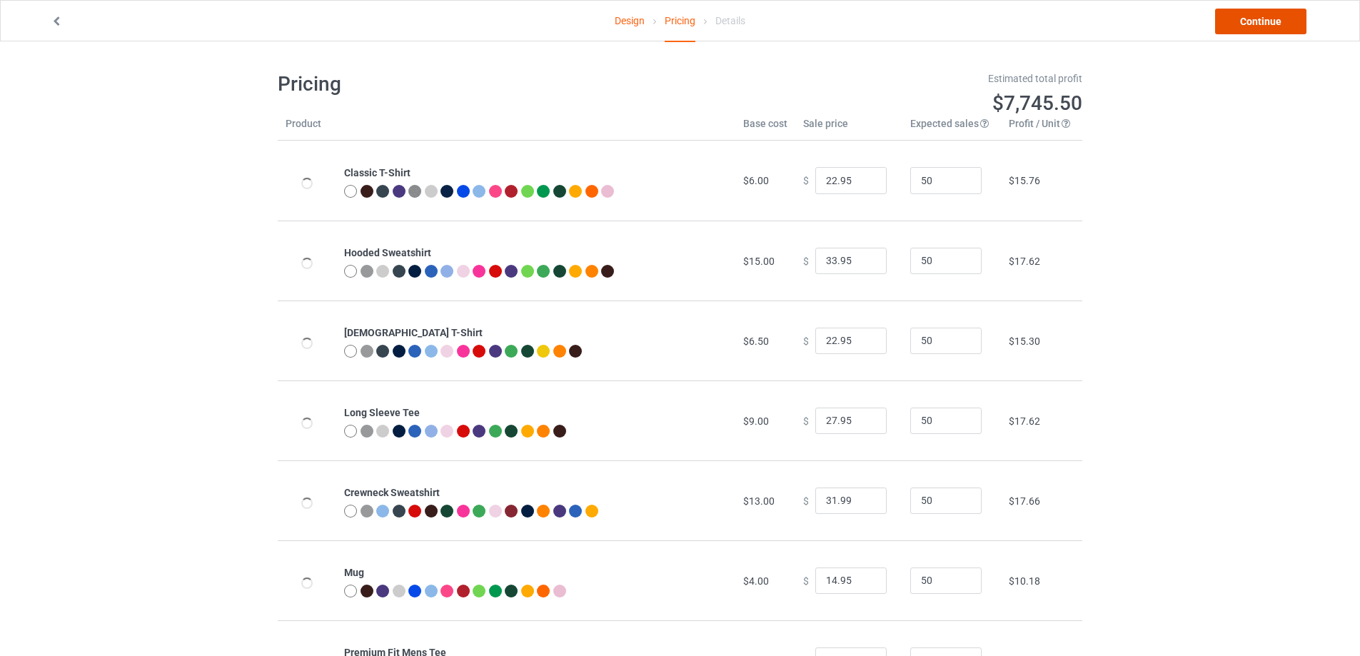
click at [1258, 12] on link "Continue" at bounding box center [1260, 22] width 91 height 26
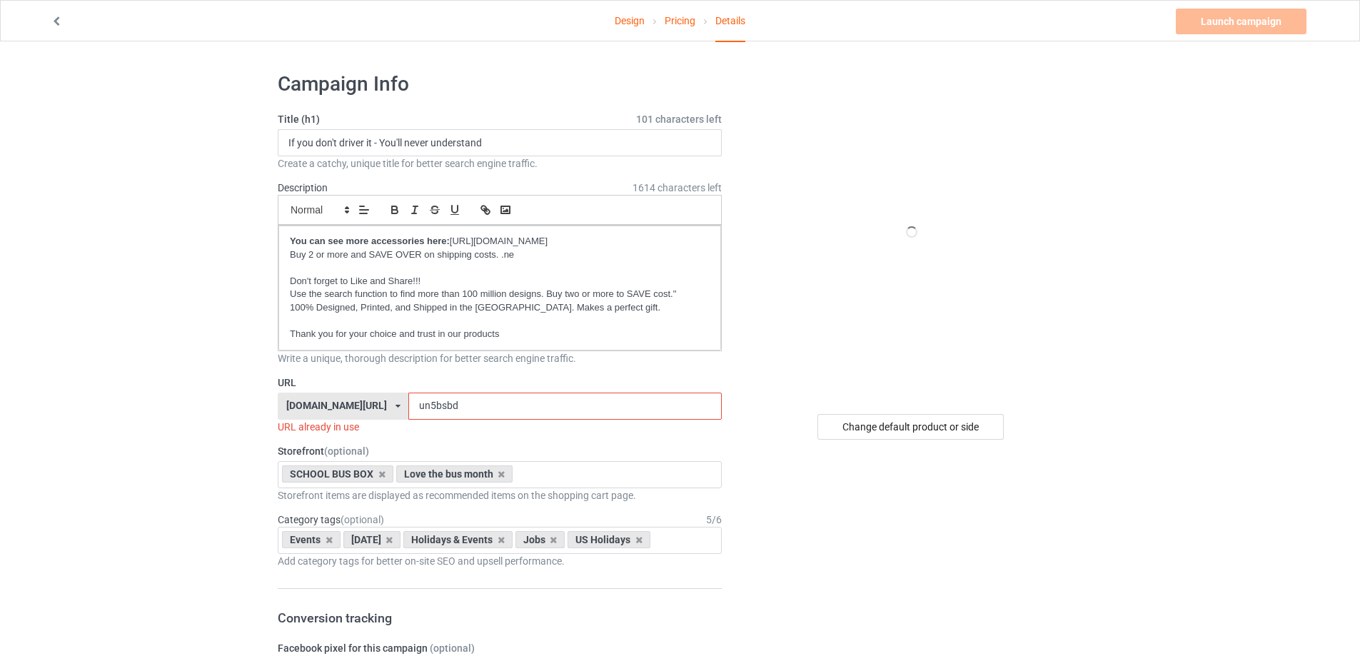
click at [422, 411] on input "un5bsbd" at bounding box center [564, 406] width 313 height 27
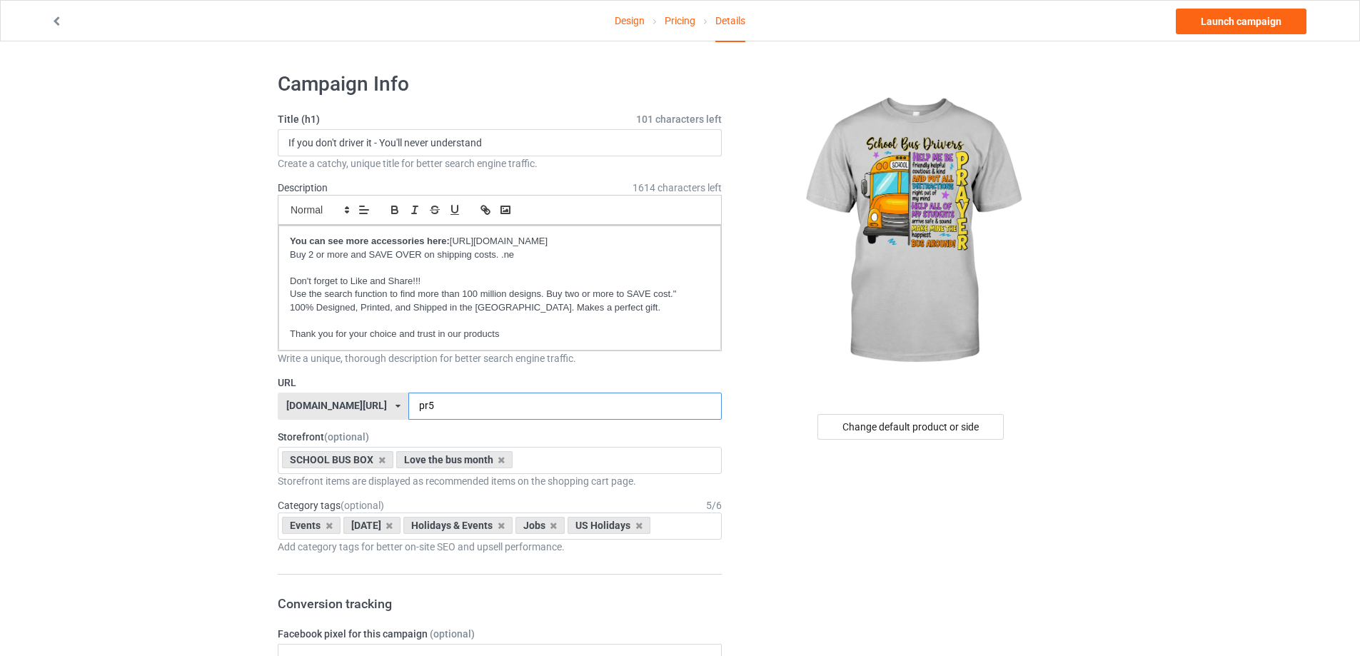
type input "pr5"
click at [383, 144] on input "If you don't driver it - You'll never understand" at bounding box center [500, 142] width 444 height 27
click at [384, 143] on input "If you don't driver it - You'll never understand" at bounding box center [500, 142] width 444 height 27
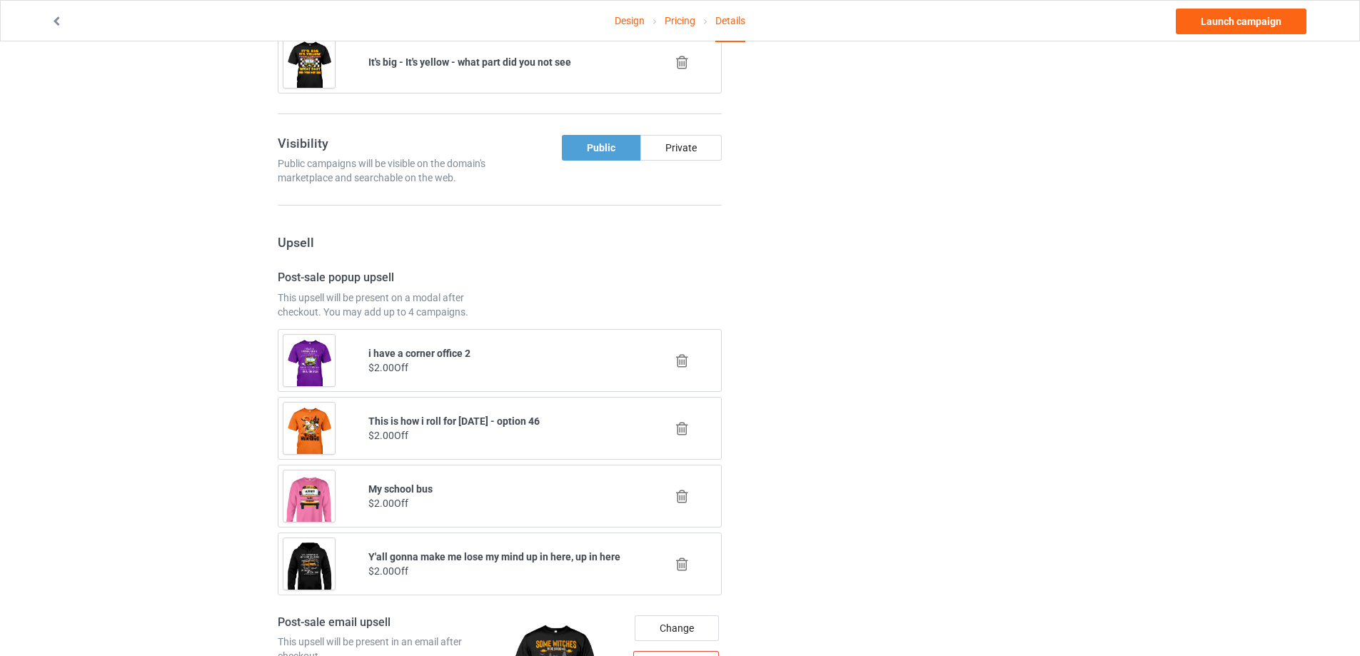
scroll to position [1213, 0]
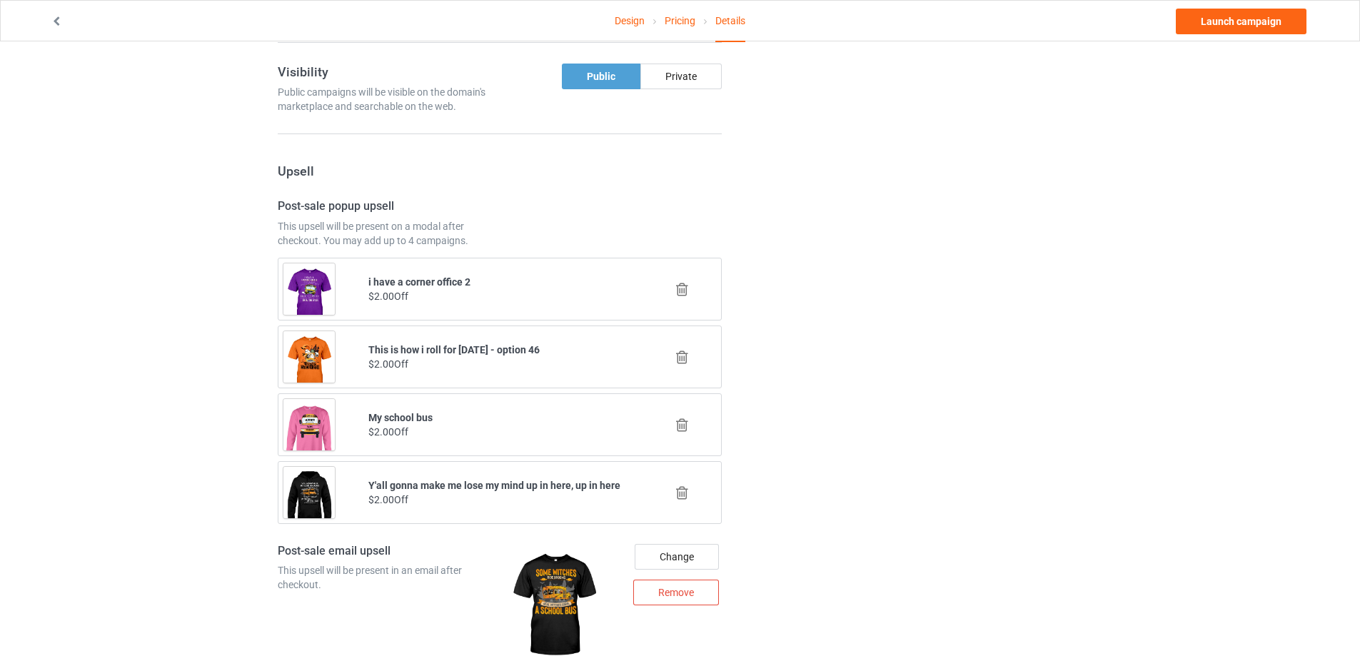
type input "School bus drivers prayer"
click at [687, 355] on icon at bounding box center [682, 357] width 18 height 15
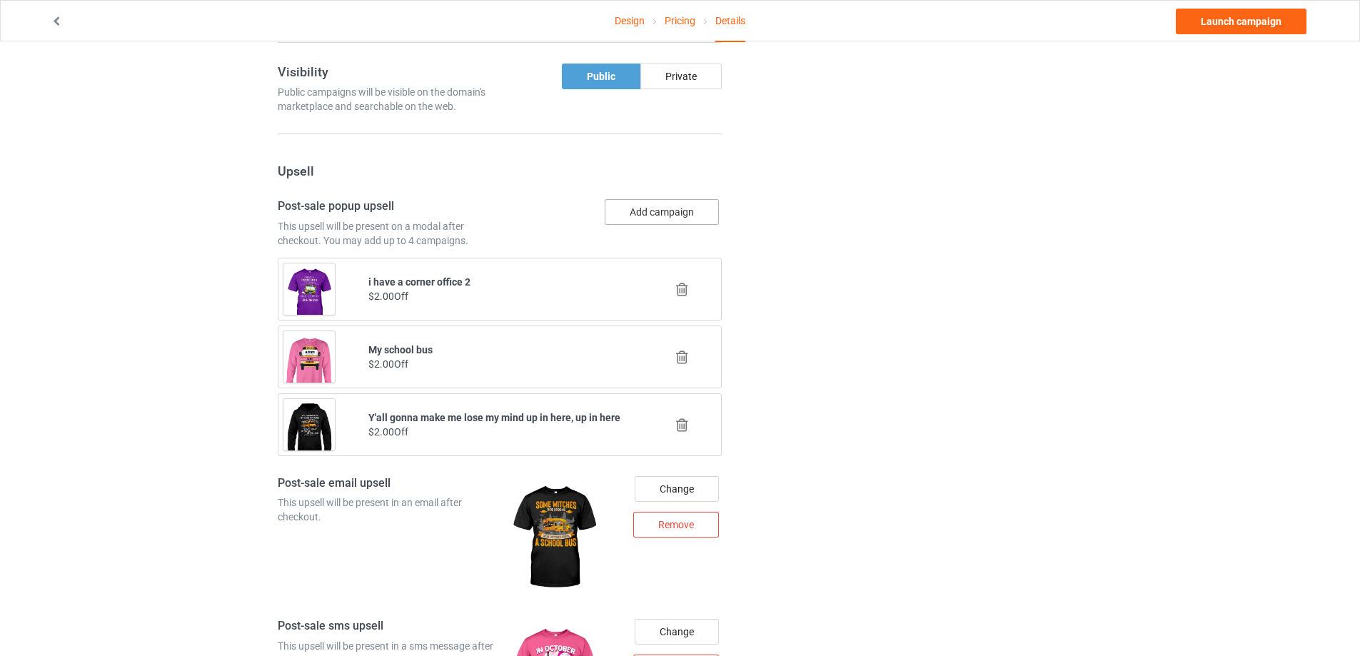
click at [656, 203] on button "Add campaign" at bounding box center [662, 212] width 114 height 26
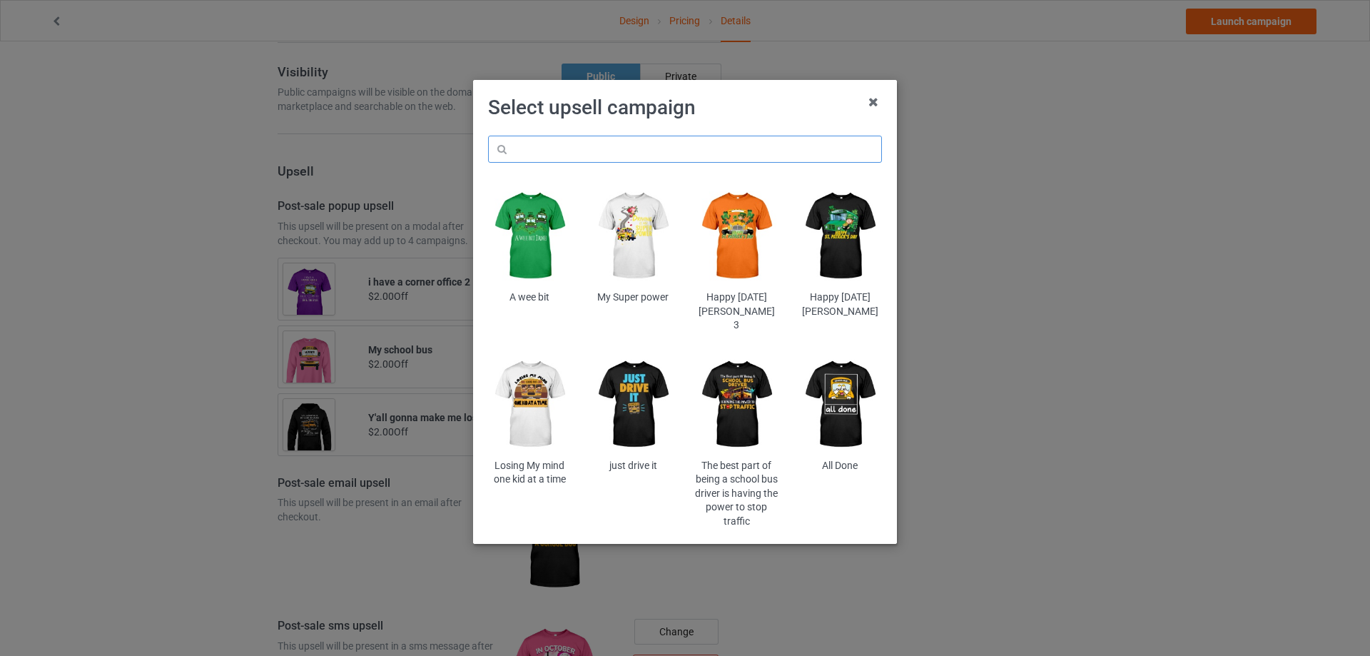
click at [622, 146] on input "text" at bounding box center [685, 149] width 394 height 27
paste input "un5bsbd"
type input "un5bsbd"
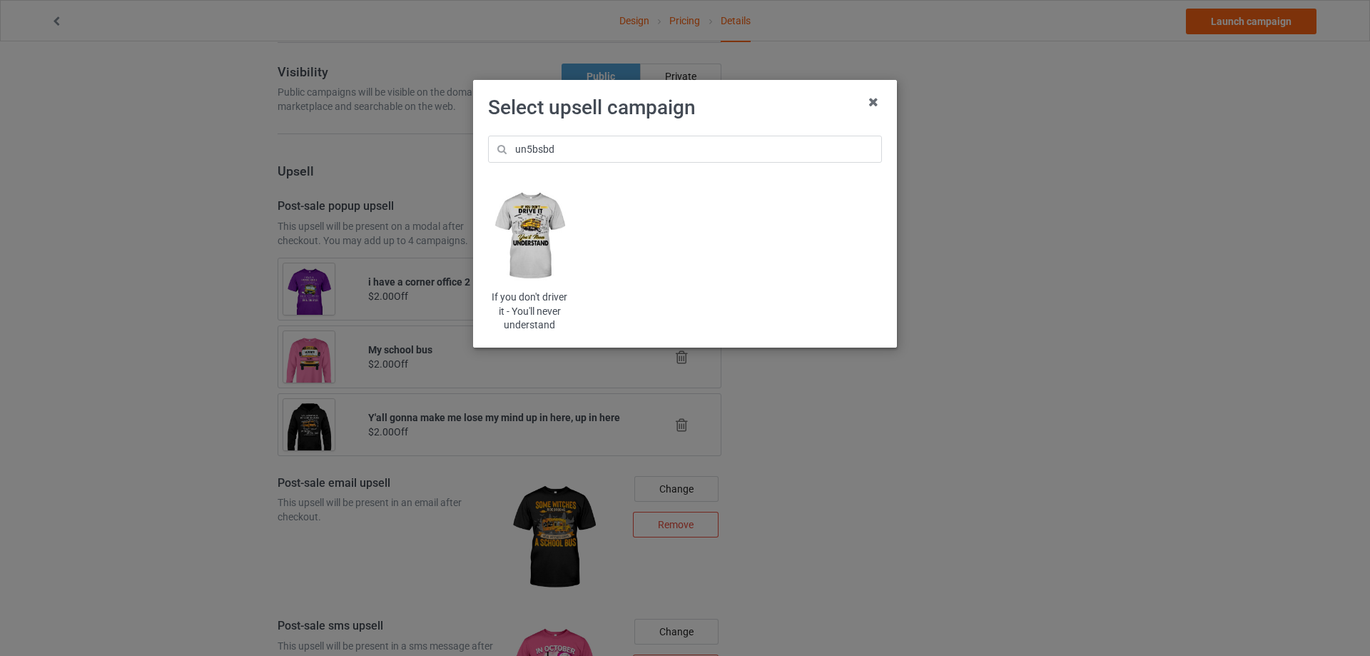
click at [573, 223] on div "If you don't driver it - You'll never understand" at bounding box center [529, 258] width 103 height 168
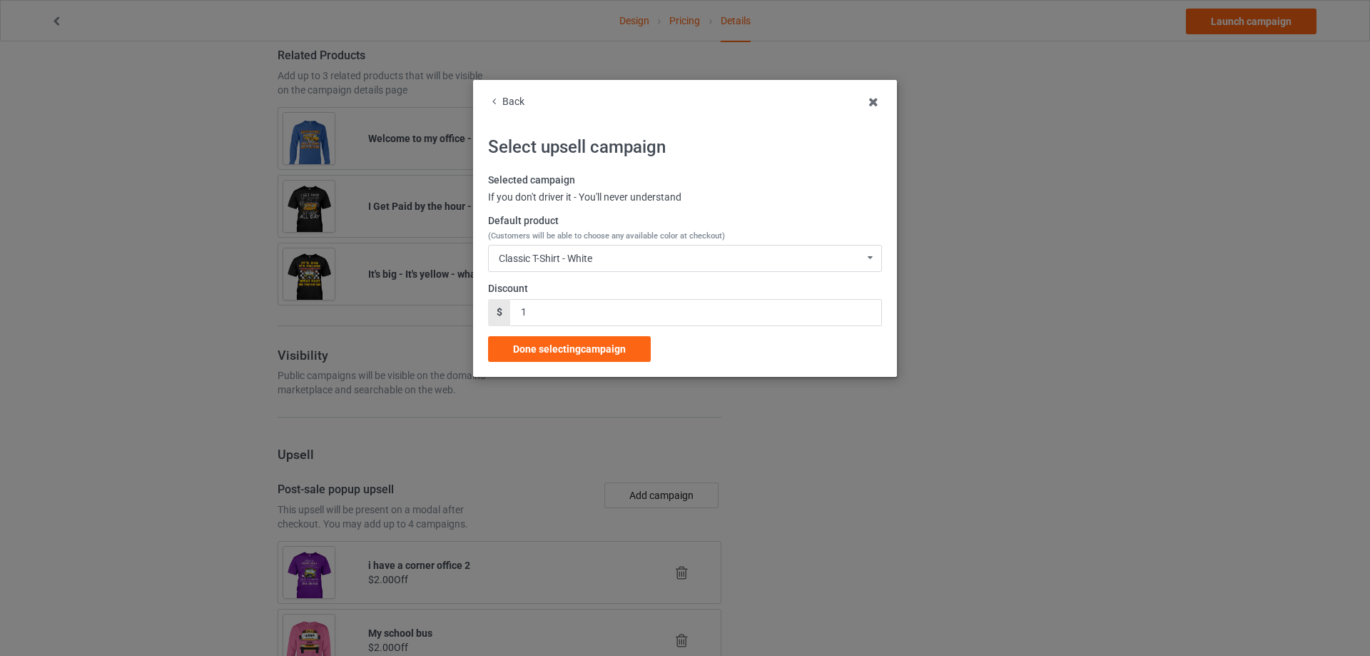
scroll to position [1213, 0]
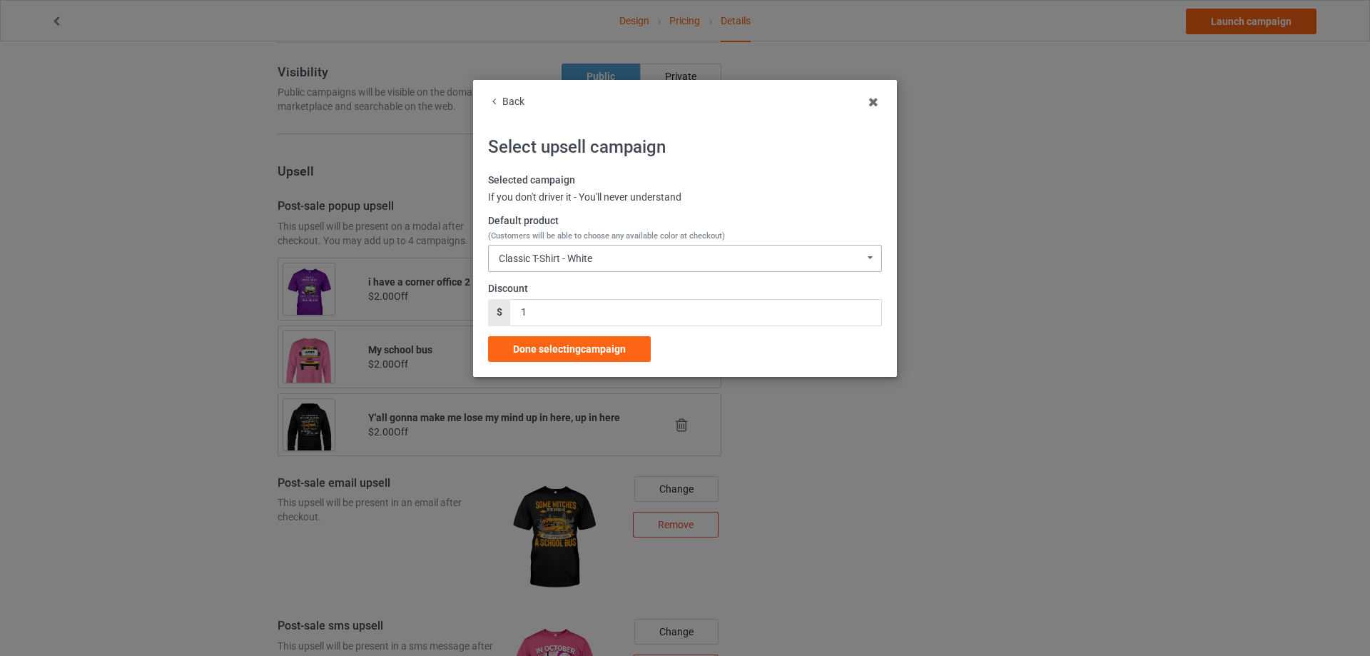
click at [572, 250] on div "Classic T-Shirt - White Classic T-Shirt - White Classic T-Shirt - Chocolate Cla…" at bounding box center [685, 258] width 394 height 27
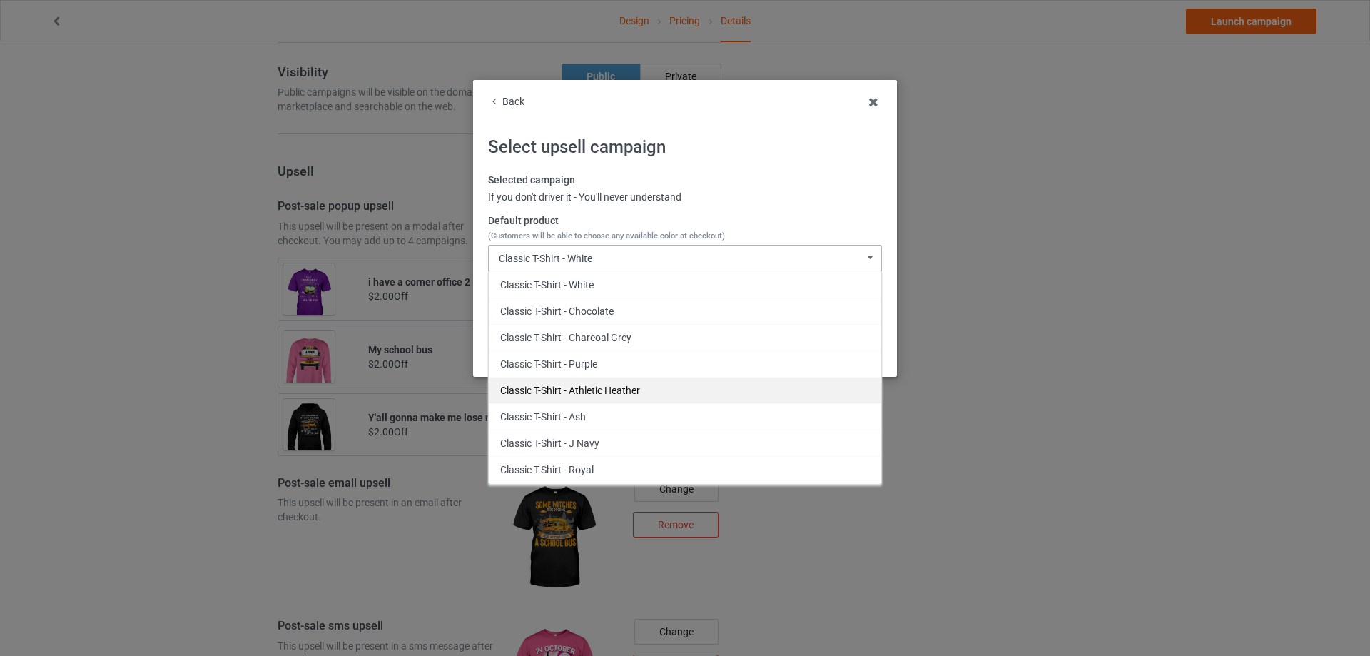
click at [674, 385] on div "Classic T-Shirt - Athletic Heather" at bounding box center [685, 390] width 393 height 26
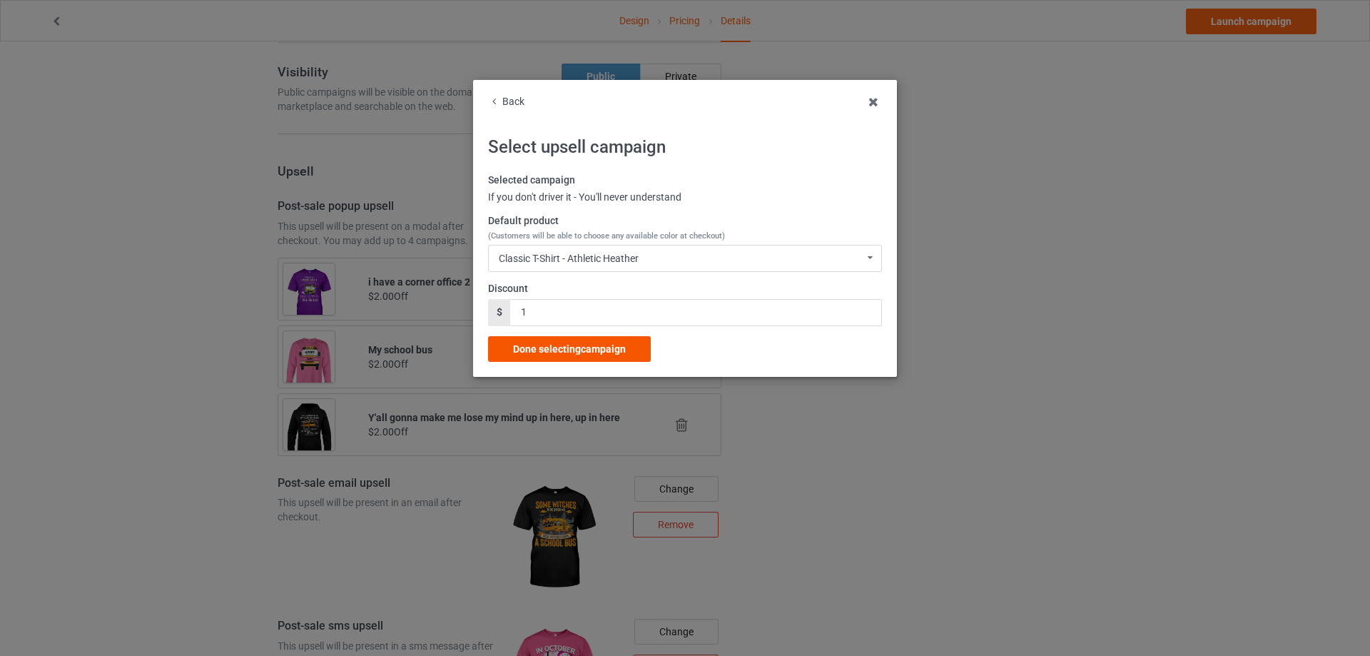
click at [612, 343] on span "Done selecting campaign" at bounding box center [569, 348] width 113 height 11
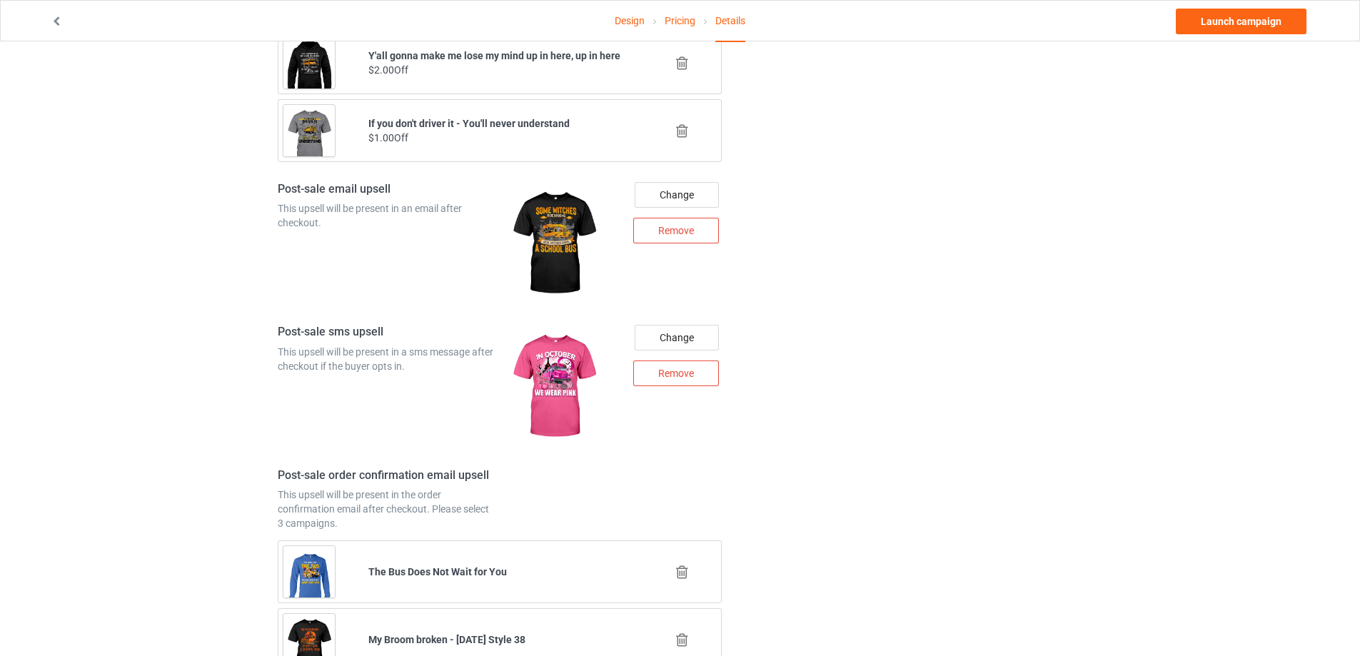
scroll to position [1772, 0]
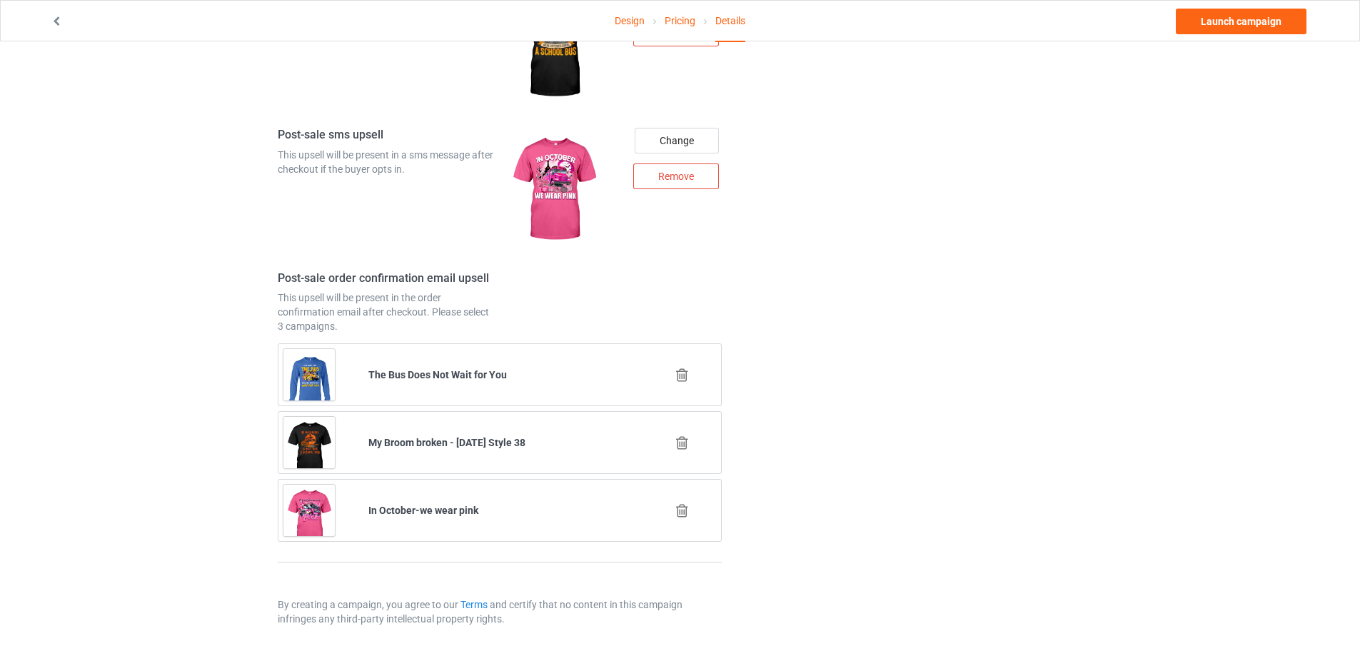
click at [680, 446] on icon at bounding box center [682, 442] width 18 height 15
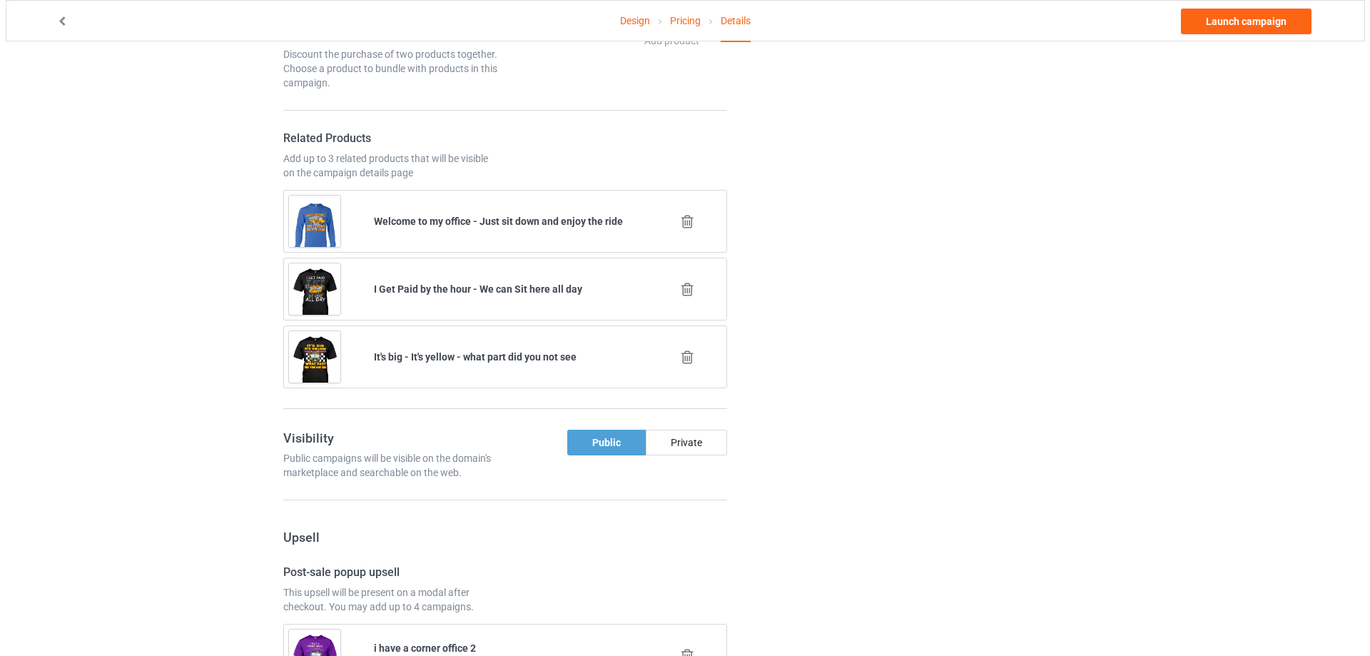
scroll to position [1704, 0]
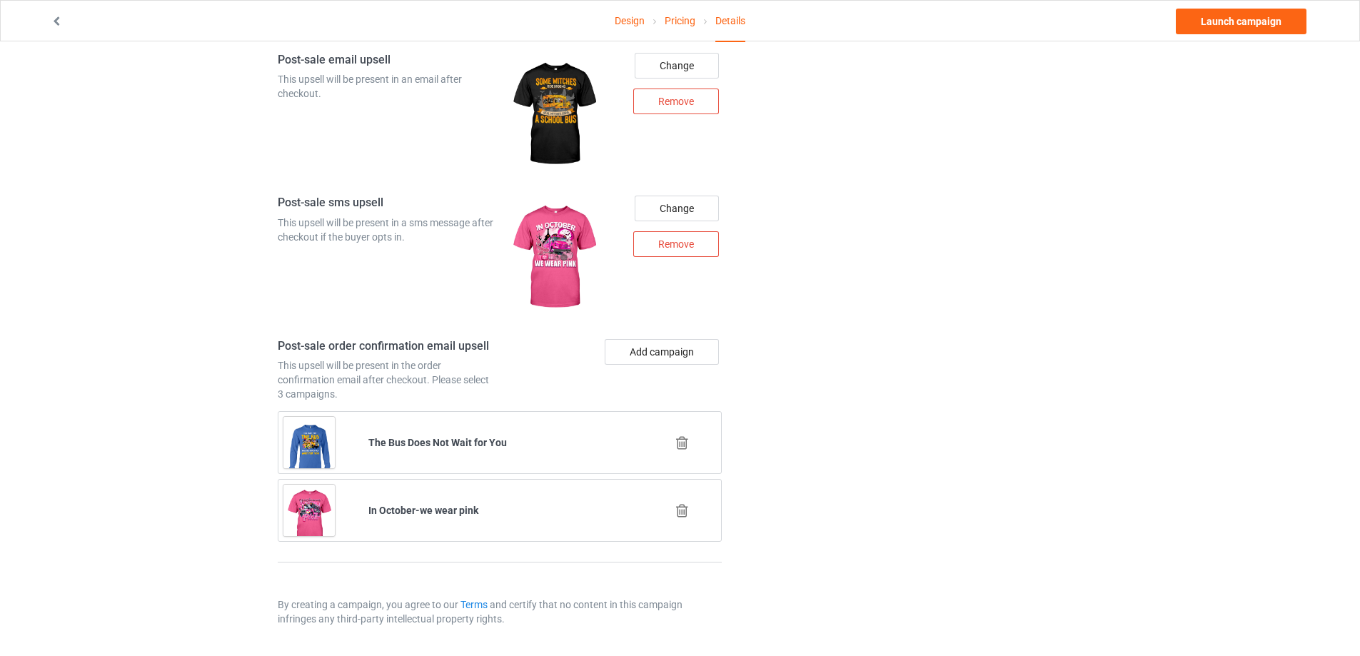
click at [661, 341] on button "Add campaign" at bounding box center [662, 352] width 114 height 26
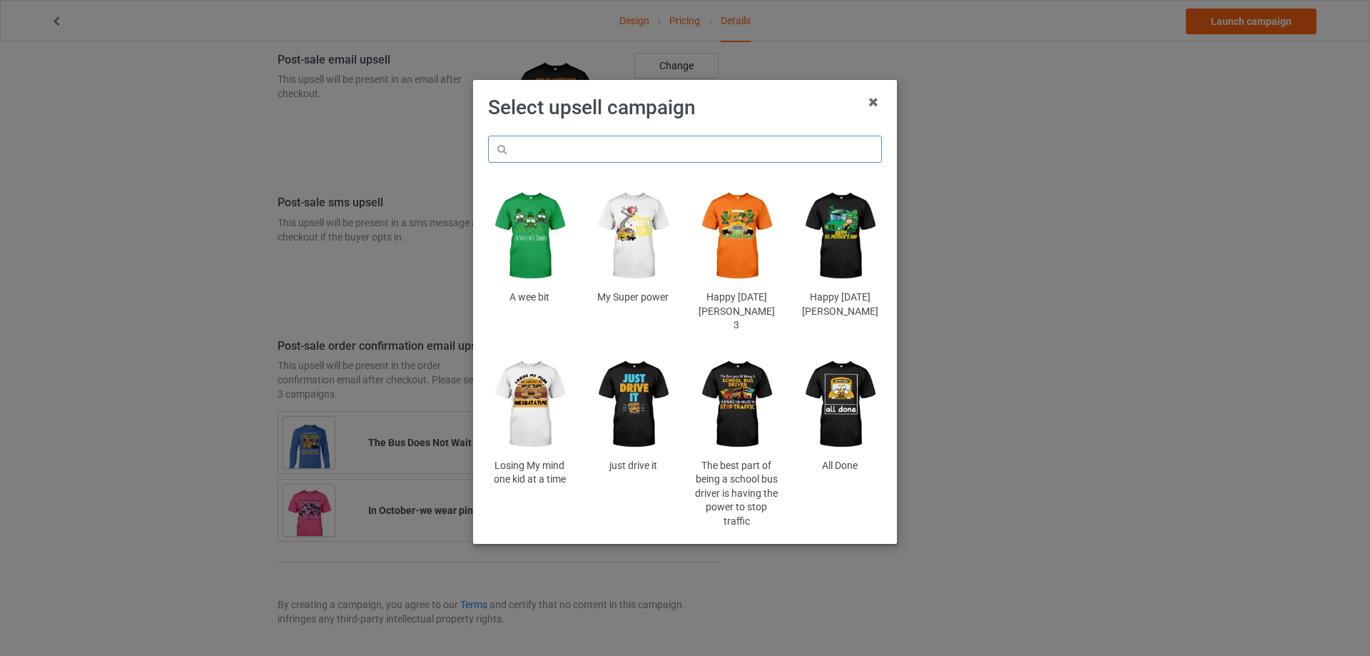
click at [657, 144] on input "text" at bounding box center [685, 149] width 394 height 27
type input "broom"
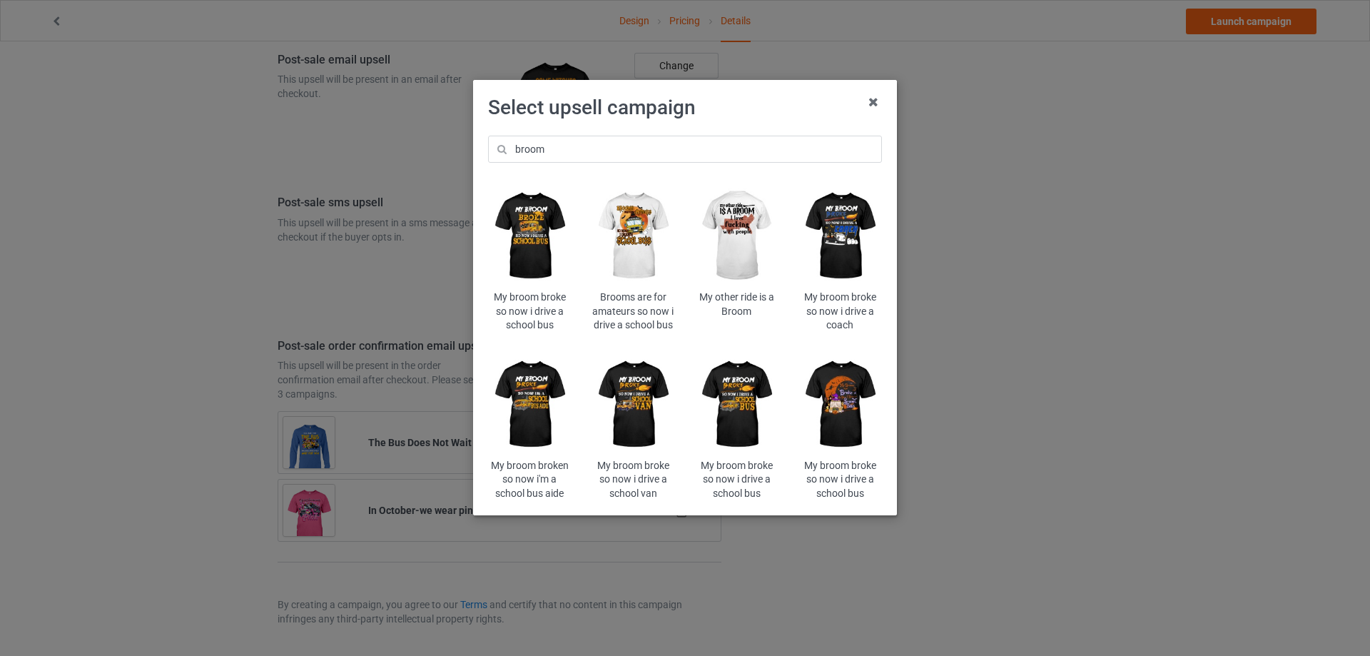
click at [859, 385] on img at bounding box center [841, 405] width 84 height 104
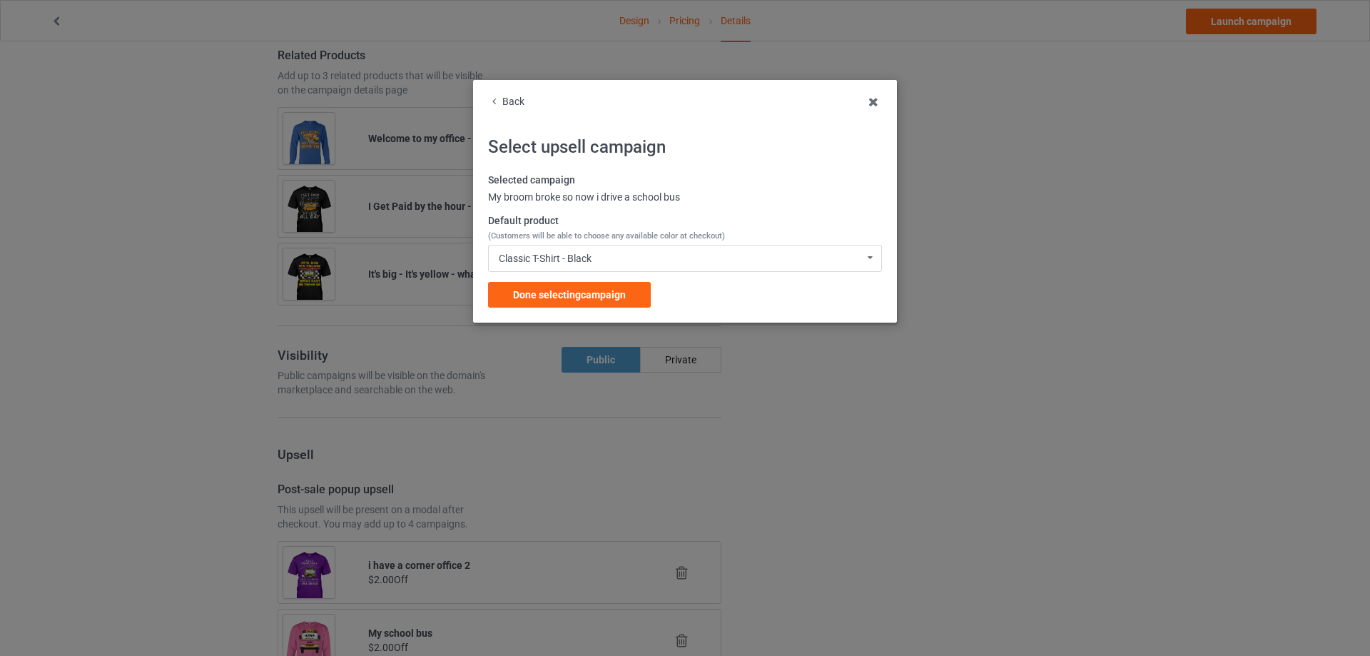
scroll to position [1704, 0]
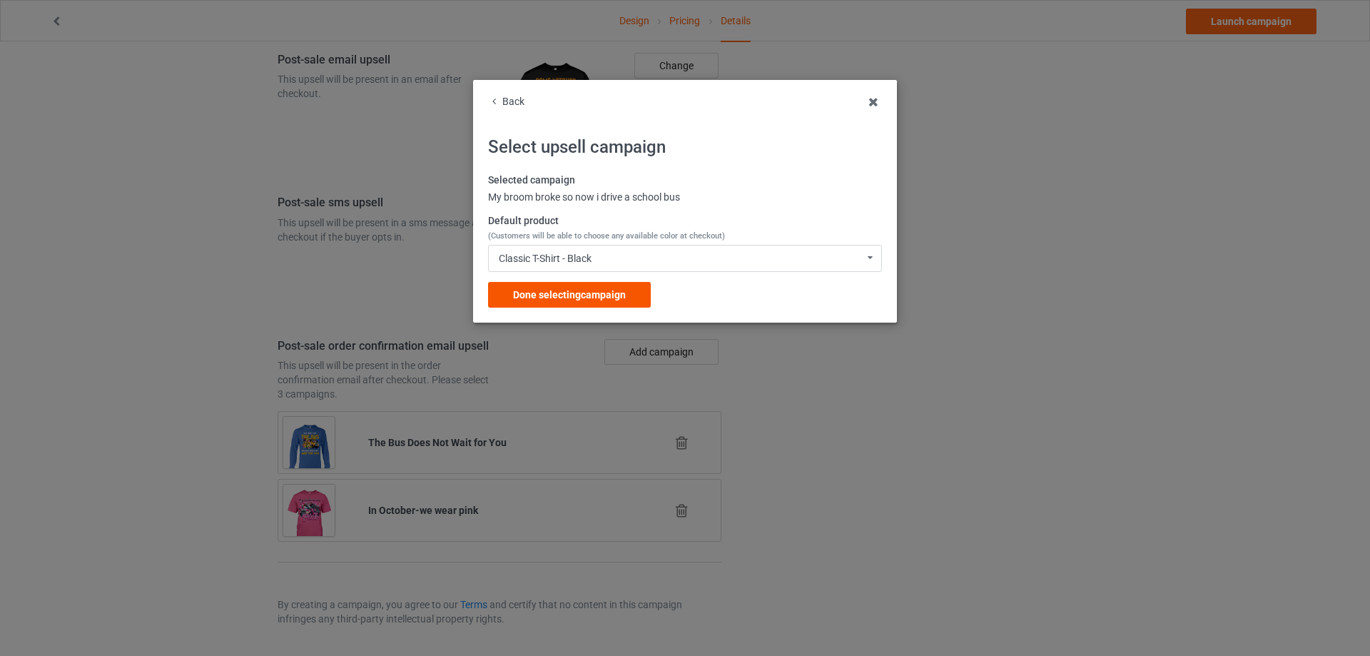
click at [575, 298] on span "Done selecting campaign" at bounding box center [569, 294] width 113 height 11
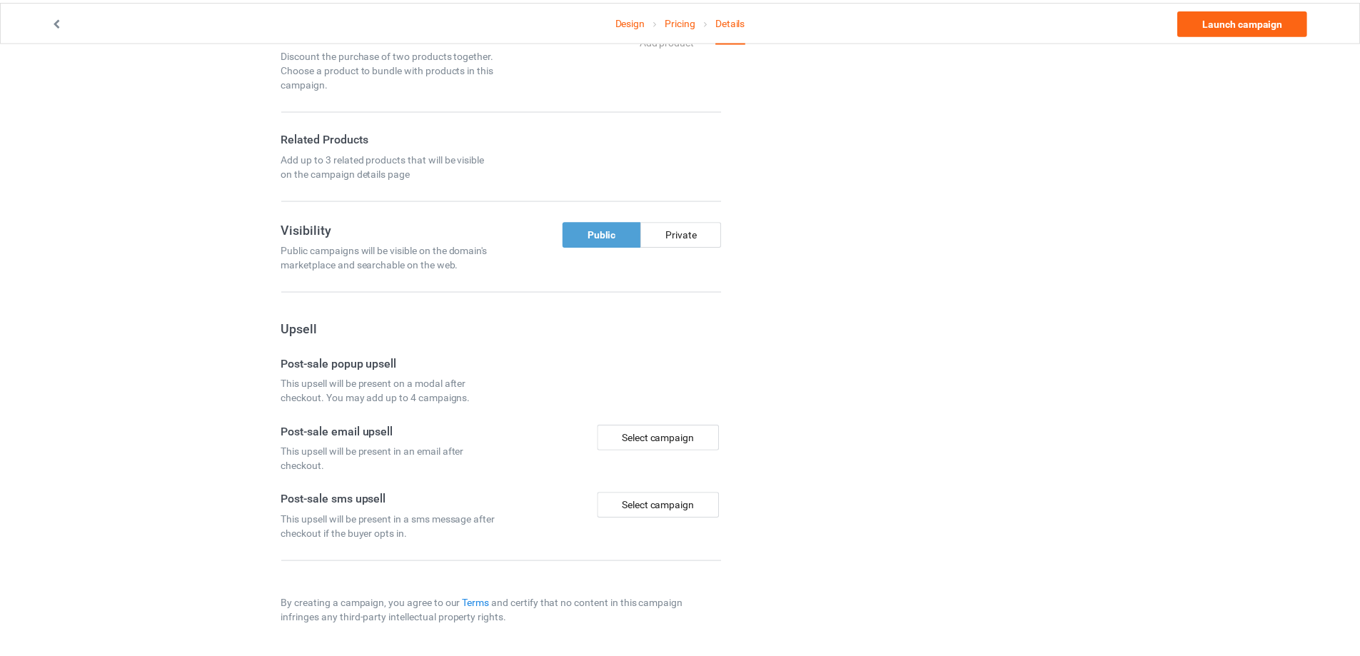
scroll to position [847, 0]
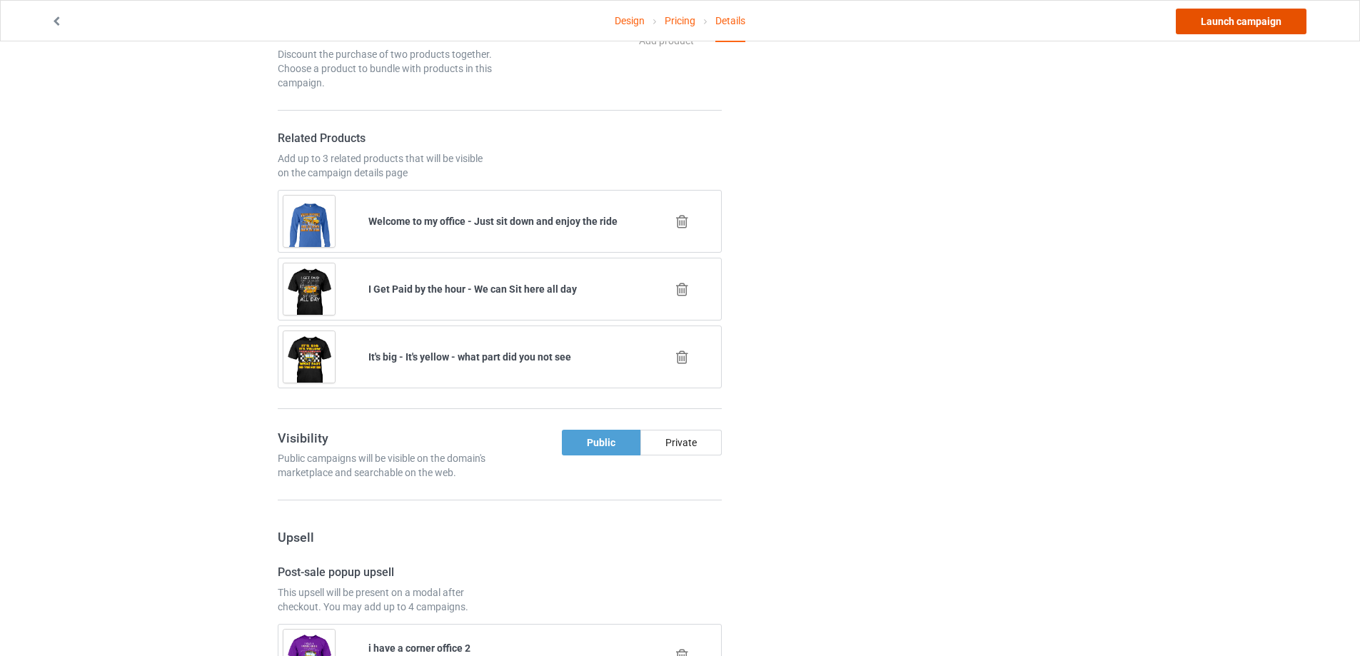
click at [1276, 24] on link "Launch campaign" at bounding box center [1241, 22] width 131 height 26
